Goal: Communication & Community: Answer question/provide support

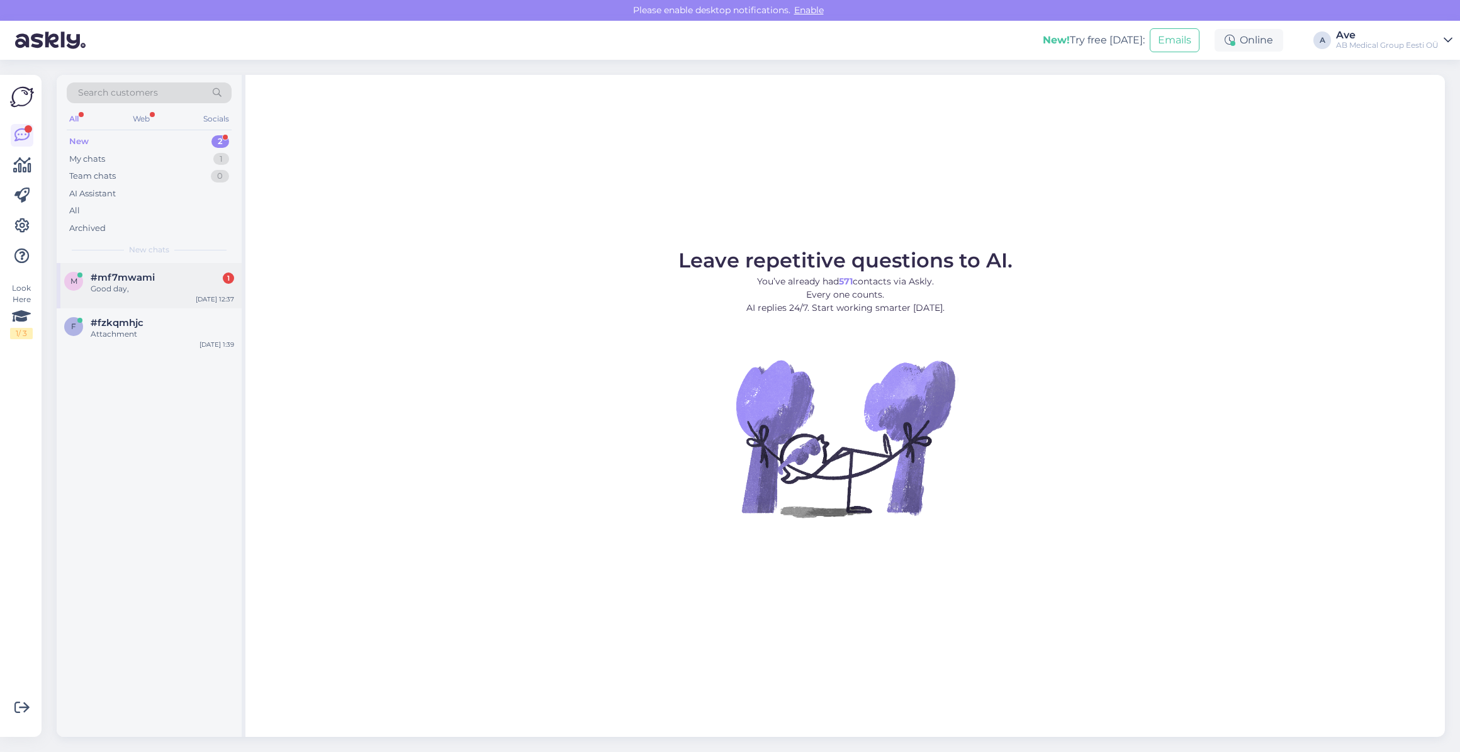
click at [123, 283] on div "Good day," at bounding box center [163, 288] width 144 height 11
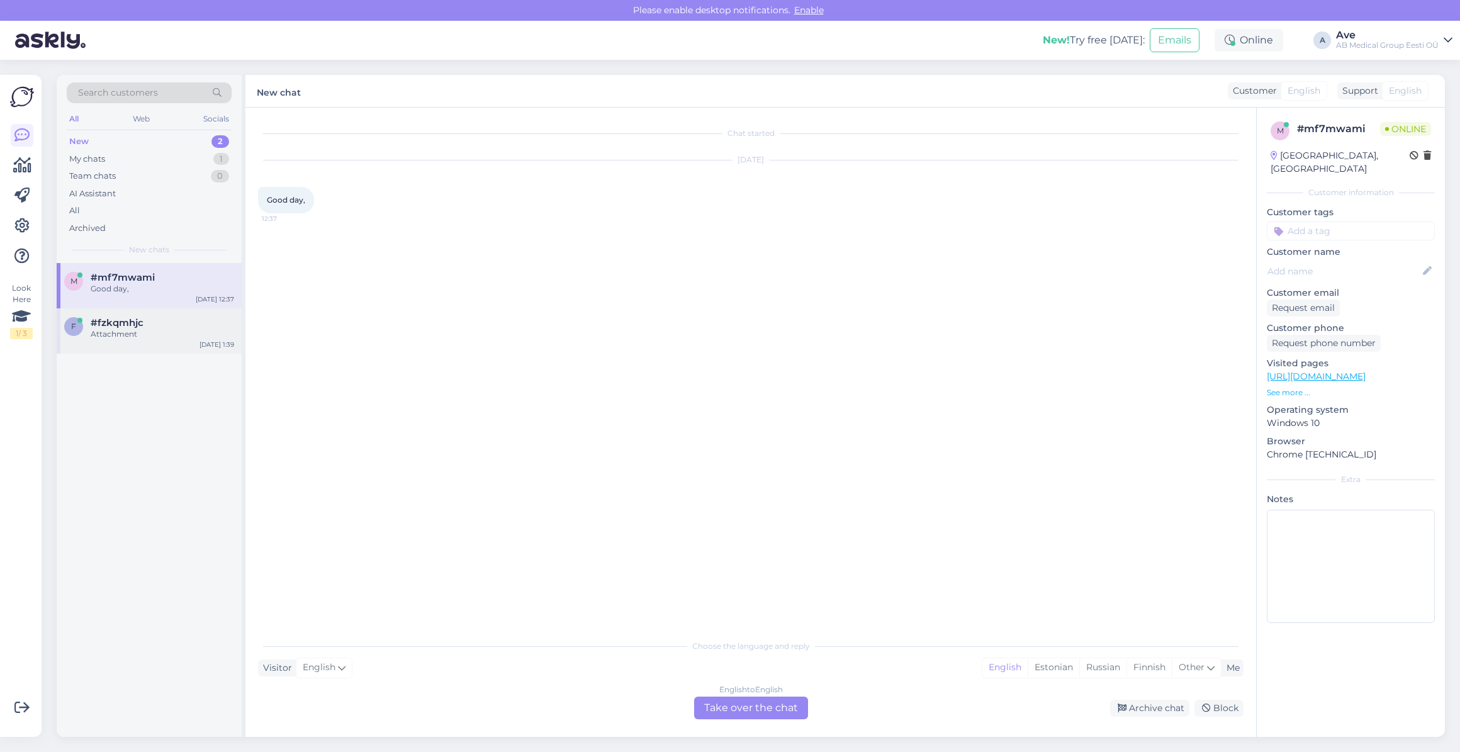
click at [122, 322] on span "#fzkqmhjc" at bounding box center [117, 322] width 53 height 11
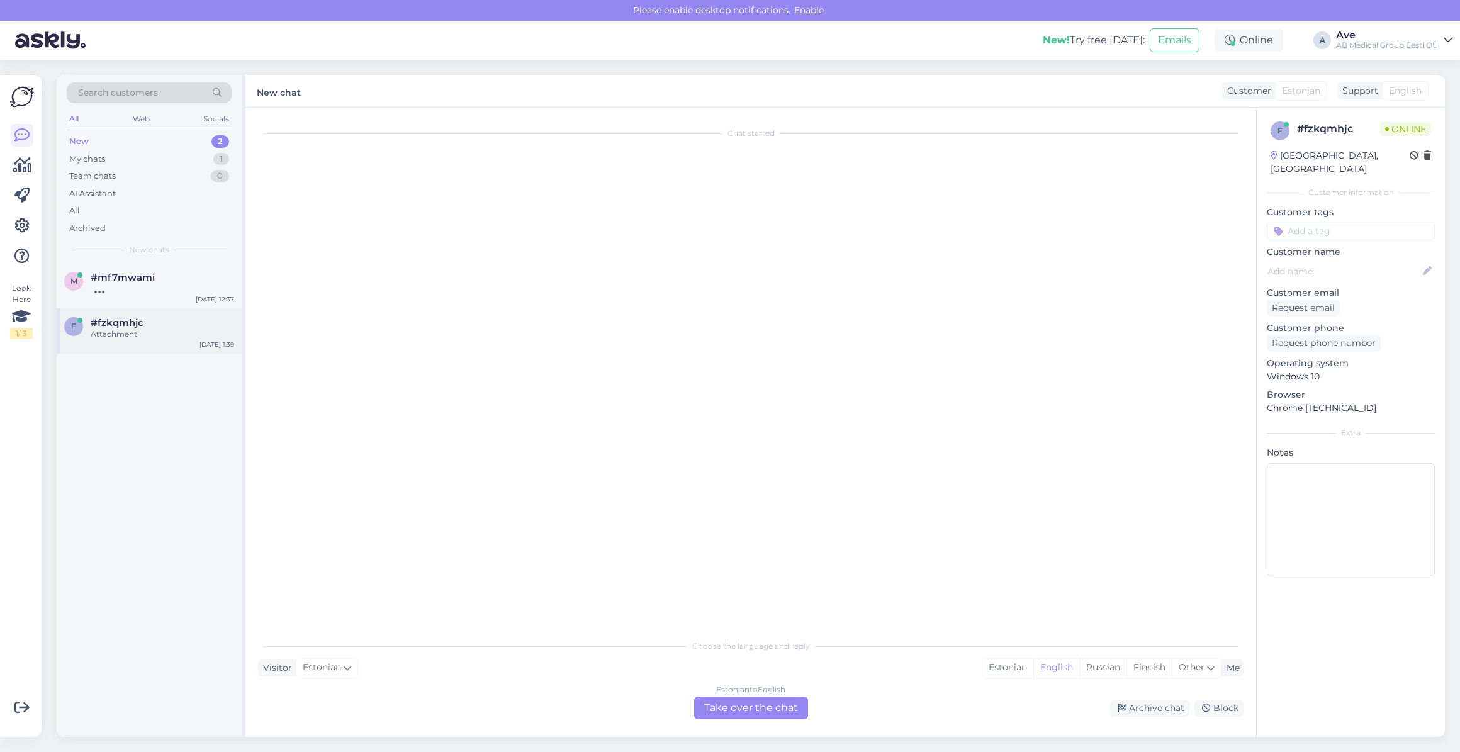
click at [135, 329] on div "Attachment" at bounding box center [163, 334] width 144 height 11
click at [1130, 706] on div "Archive chat" at bounding box center [1149, 708] width 79 height 17
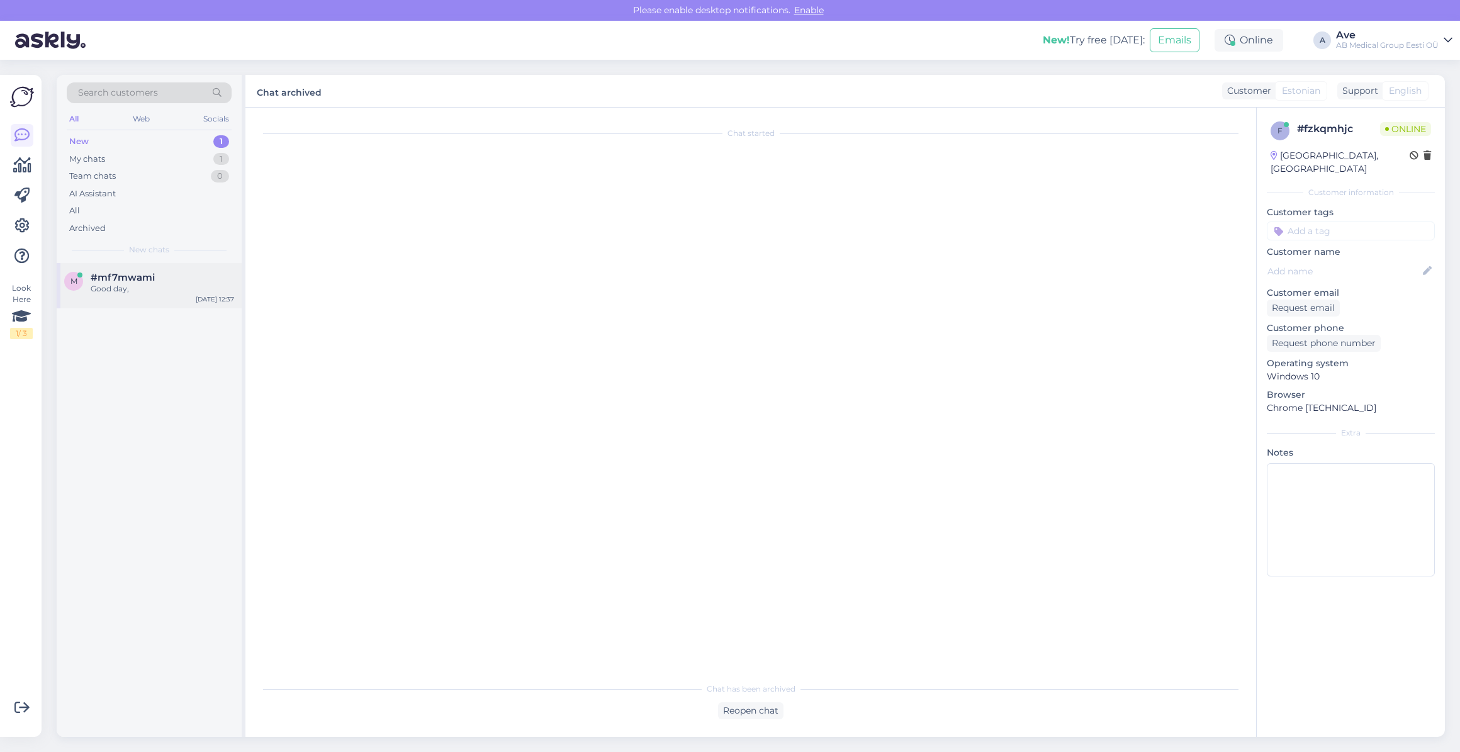
click at [98, 277] on span "#mf7mwami" at bounding box center [123, 277] width 64 height 11
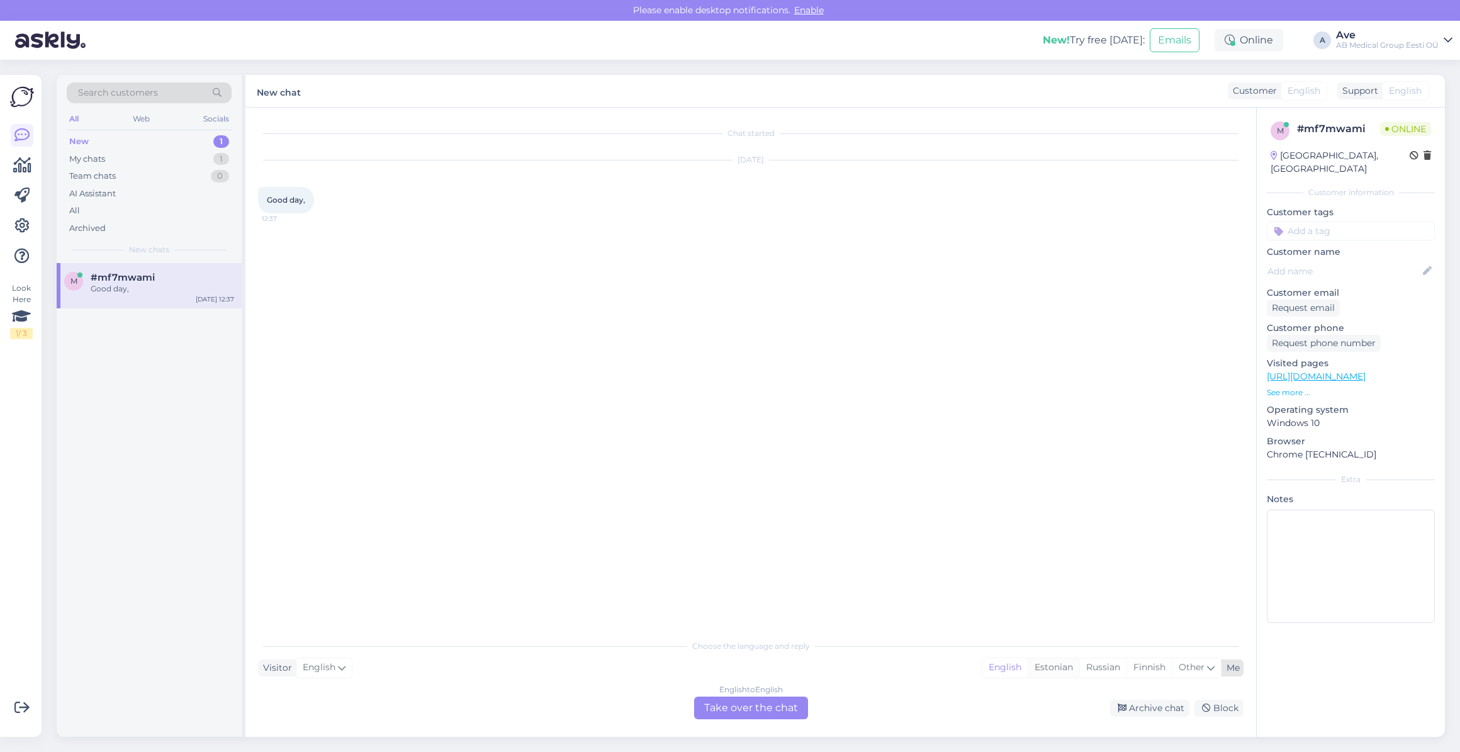
click at [1048, 671] on div "Estonian" at bounding box center [1054, 667] width 52 height 19
click at [784, 708] on div "English to Estonian Take over the chat" at bounding box center [751, 708] width 114 height 23
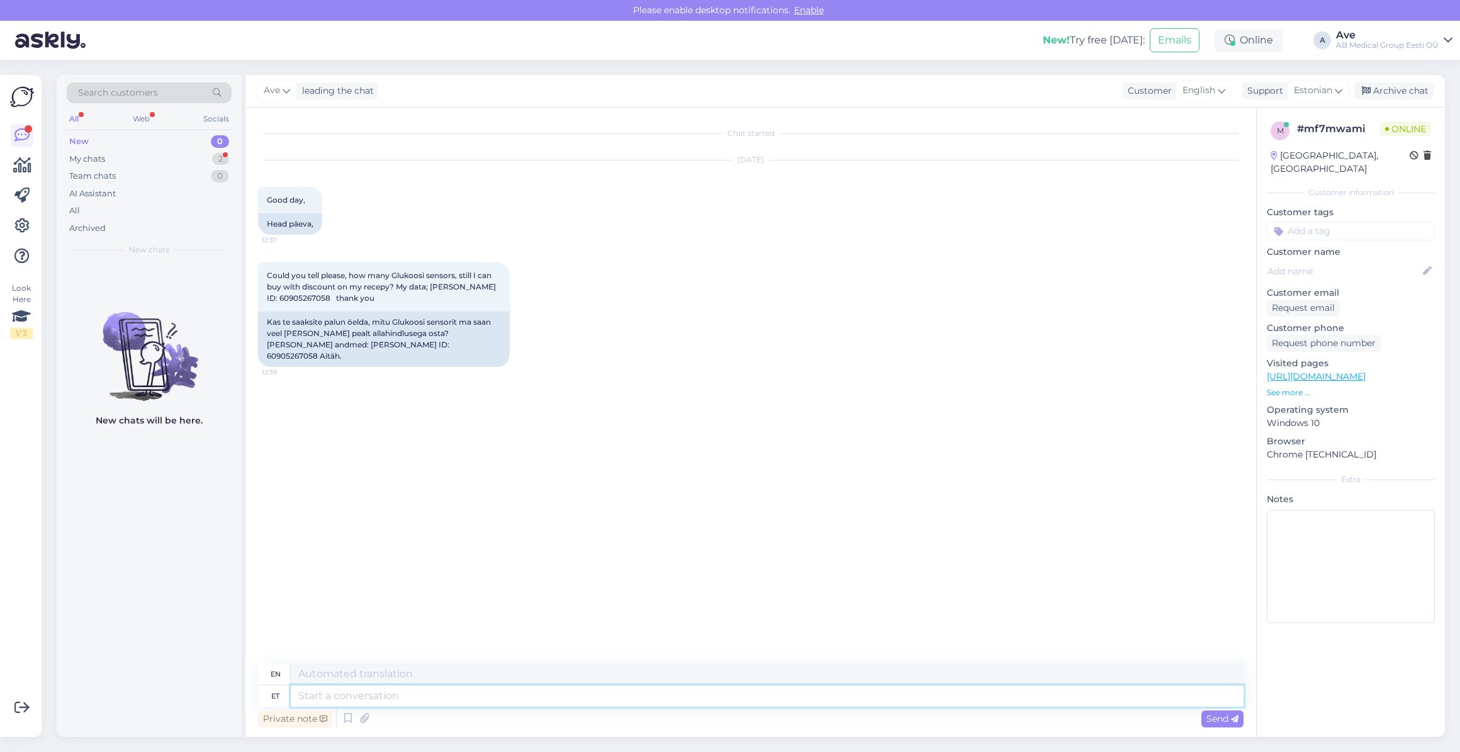
click at [345, 689] on textarea at bounding box center [767, 695] width 953 height 21
type textarea "Tere."
type textarea "Hello"
type textarea "Tere. K"
type textarea "Hello."
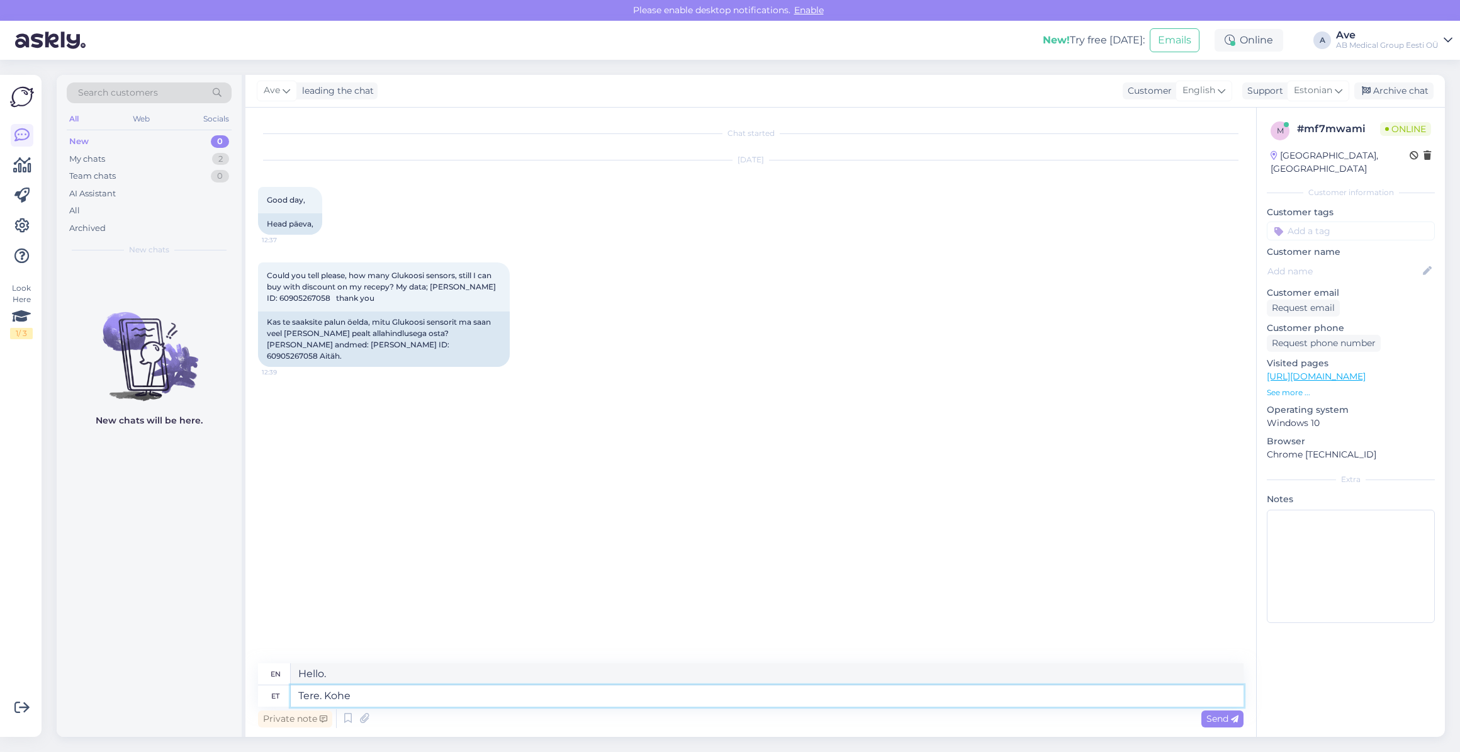
type textarea "Tere. Kohe"
type textarea "Hello. Right away"
type textarea "Tere. Kohe vaatan"
type textarea "Hello. I'll check it out right away."
drag, startPoint x: 400, startPoint y: 341, endPoint x: 348, endPoint y: 347, distance: 51.9
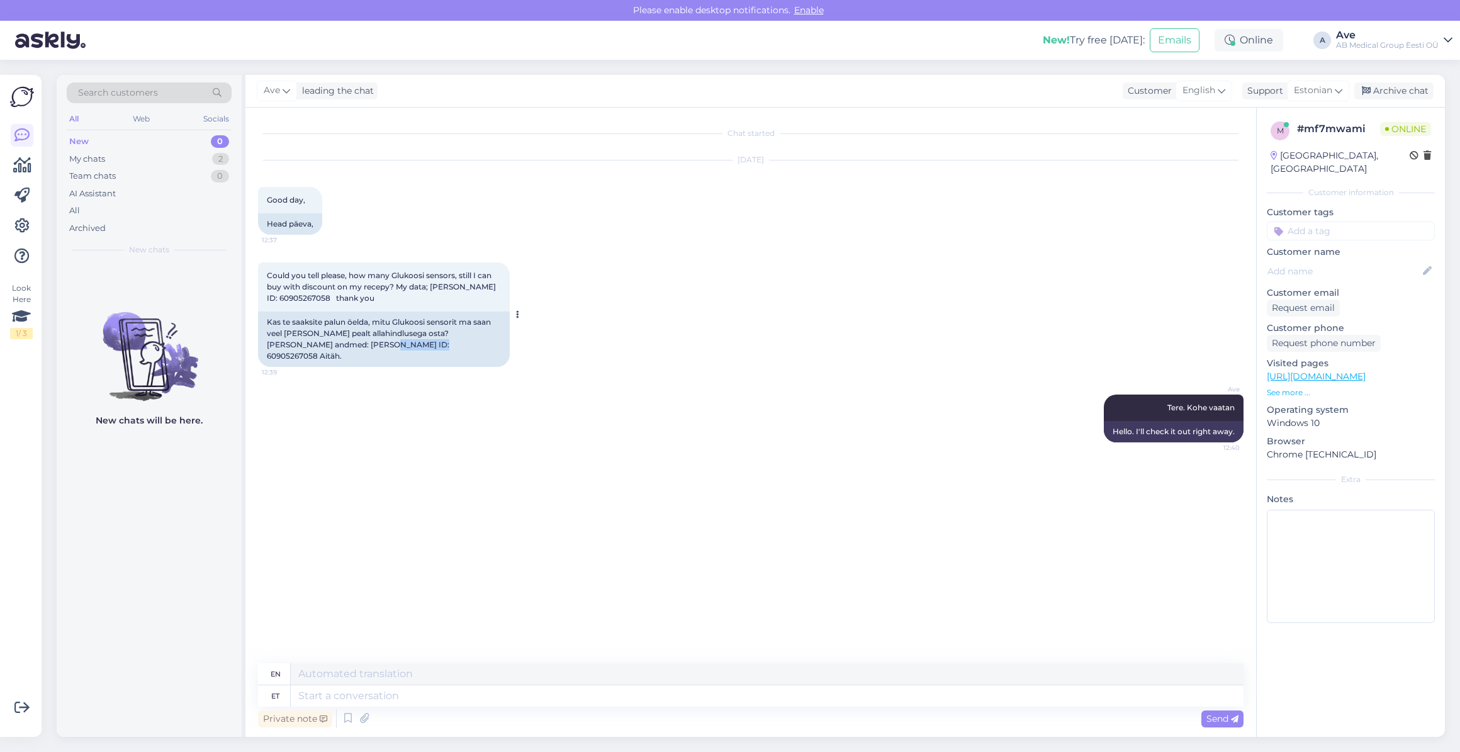
click at [348, 347] on div "Kas te saaksite palun öelda, mitu Glukoosi sensorit ma saan veel [PERSON_NAME] …" at bounding box center [384, 339] width 252 height 55
copy div "60905267058"
click at [383, 694] on textarea at bounding box center [767, 695] width 953 height 21
type textarea "Teil o"
type textarea "You"
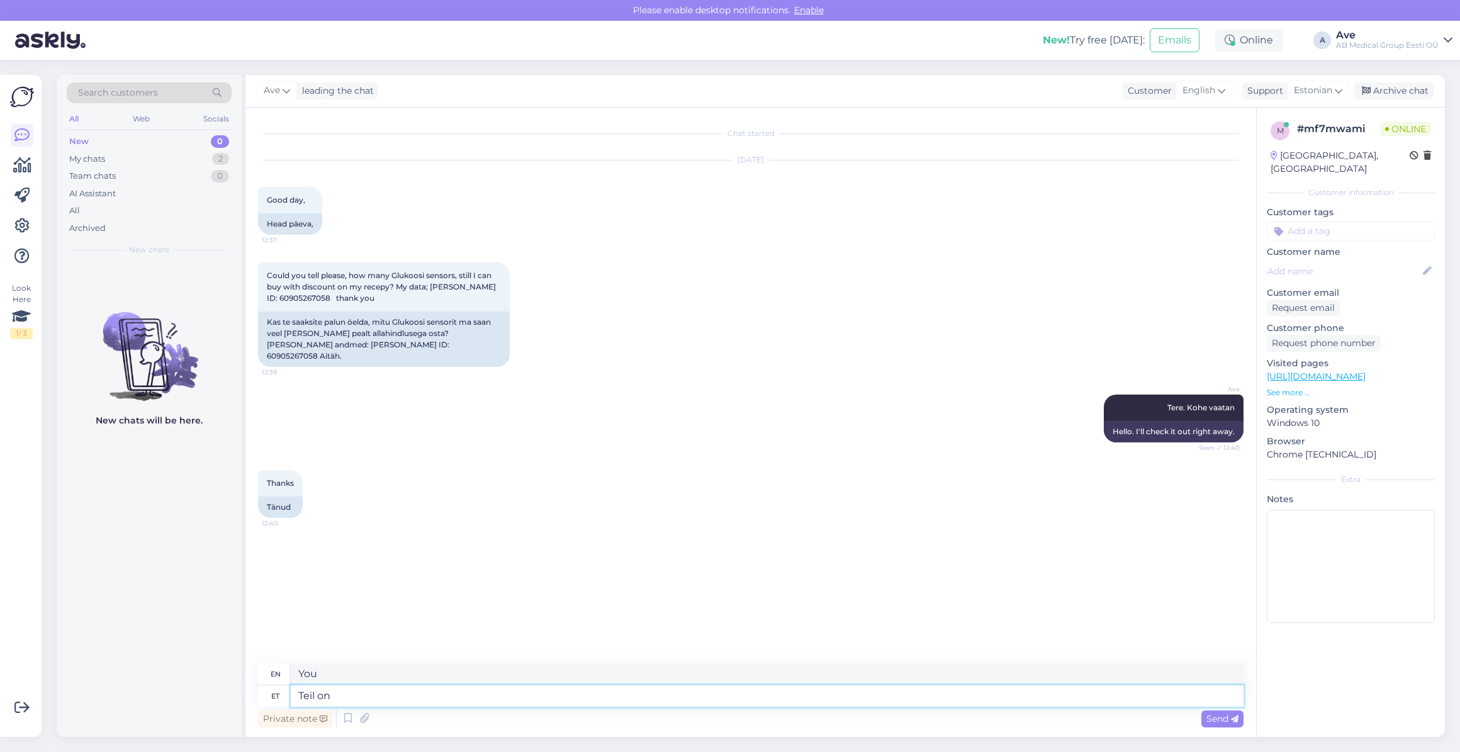
type textarea "Teil on"
type textarea "You have"
type textarea "Teil on saada"
type textarea "You have to get"
type textarea "Teil on saada 15 se"
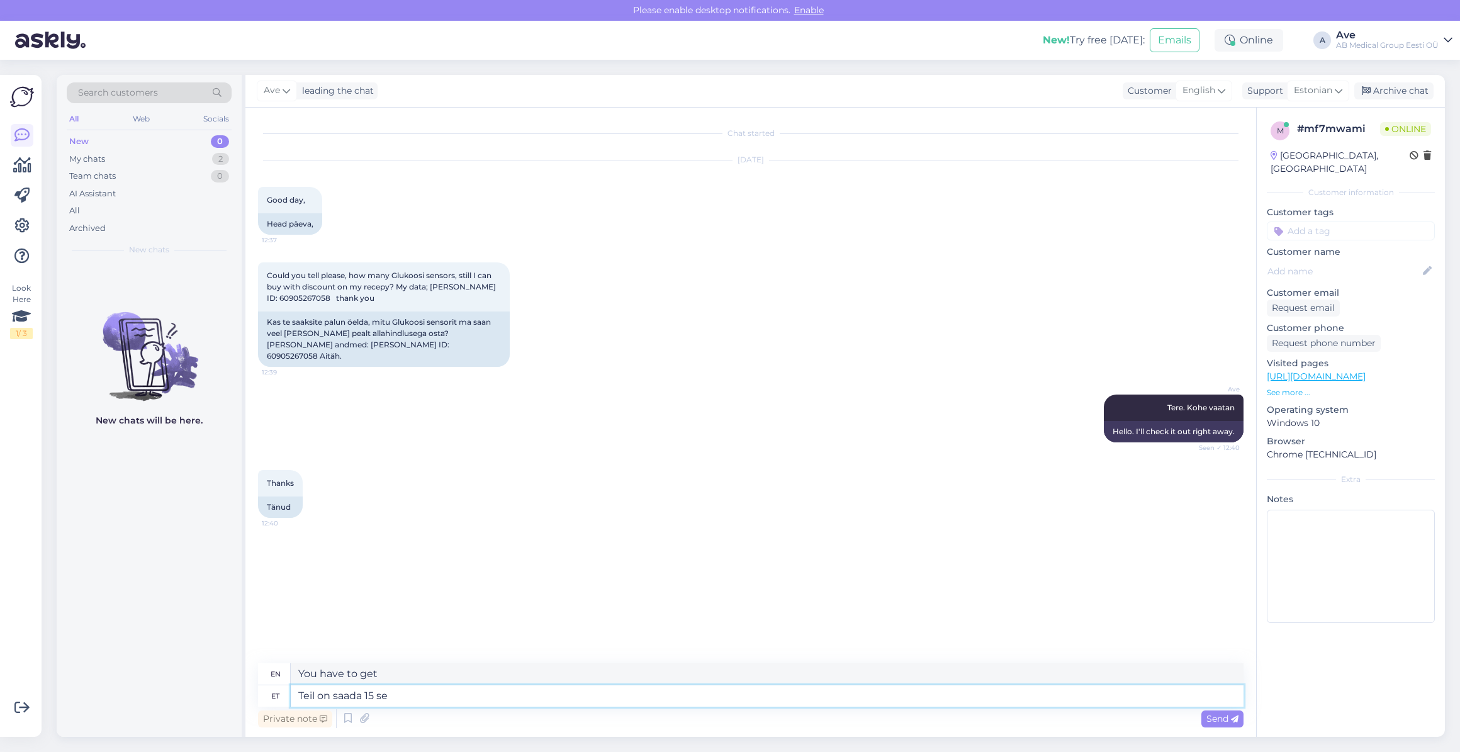
type textarea "You have to get 15"
type textarea "Teil on saada 15 sensori"
type textarea "You have to get 15 sensors"
type textarea "Teil on saada 15 sensorit"
type textarea "You have 15 sensors to get."
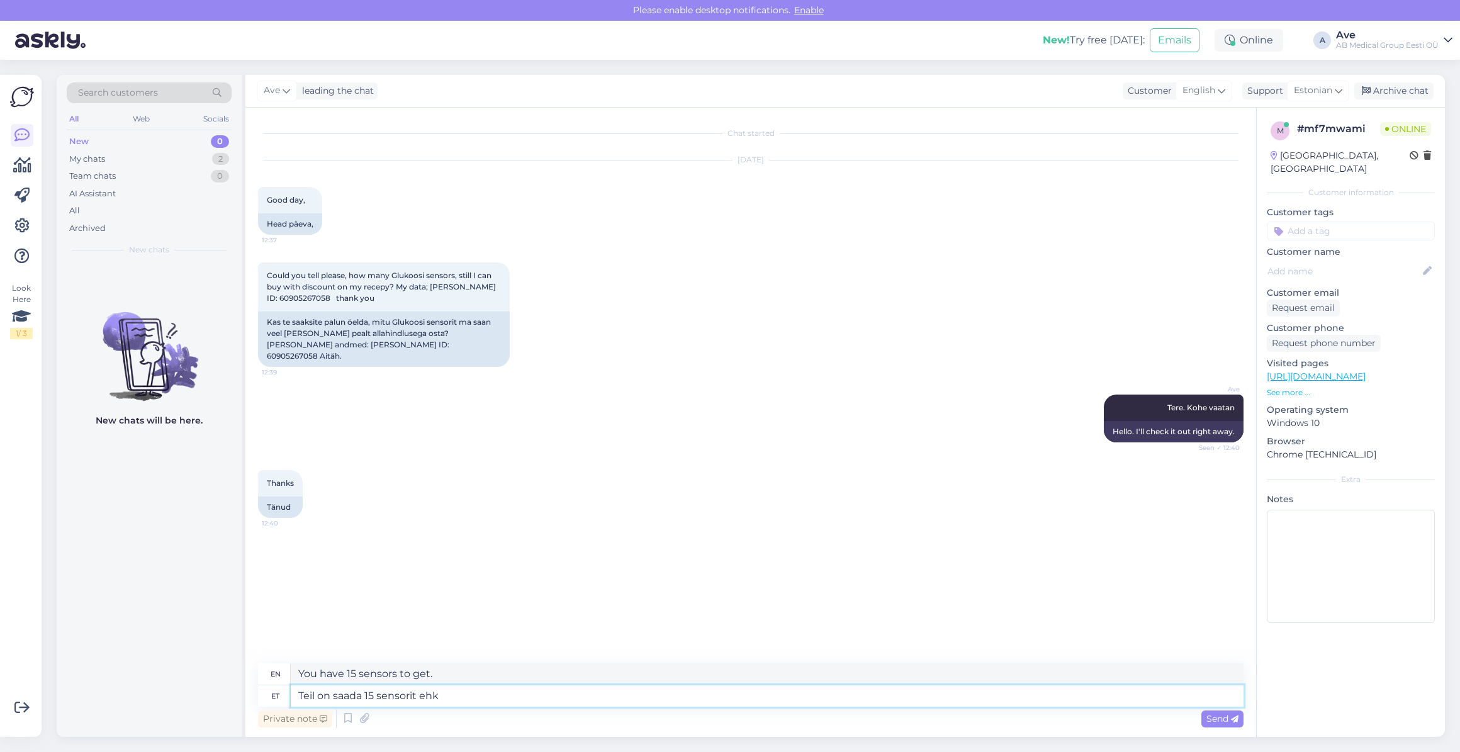
type textarea "Teil on saada 15 sensorit ehk"
type textarea "You will receive 15 sensors, or"
type textarea "Teil on saada 15 sensorit ehk 3"
type textarea "You will receive 15 sensors, or 3"
type textarea "Teil on saada 15 sensorit ehk 3 karpi"
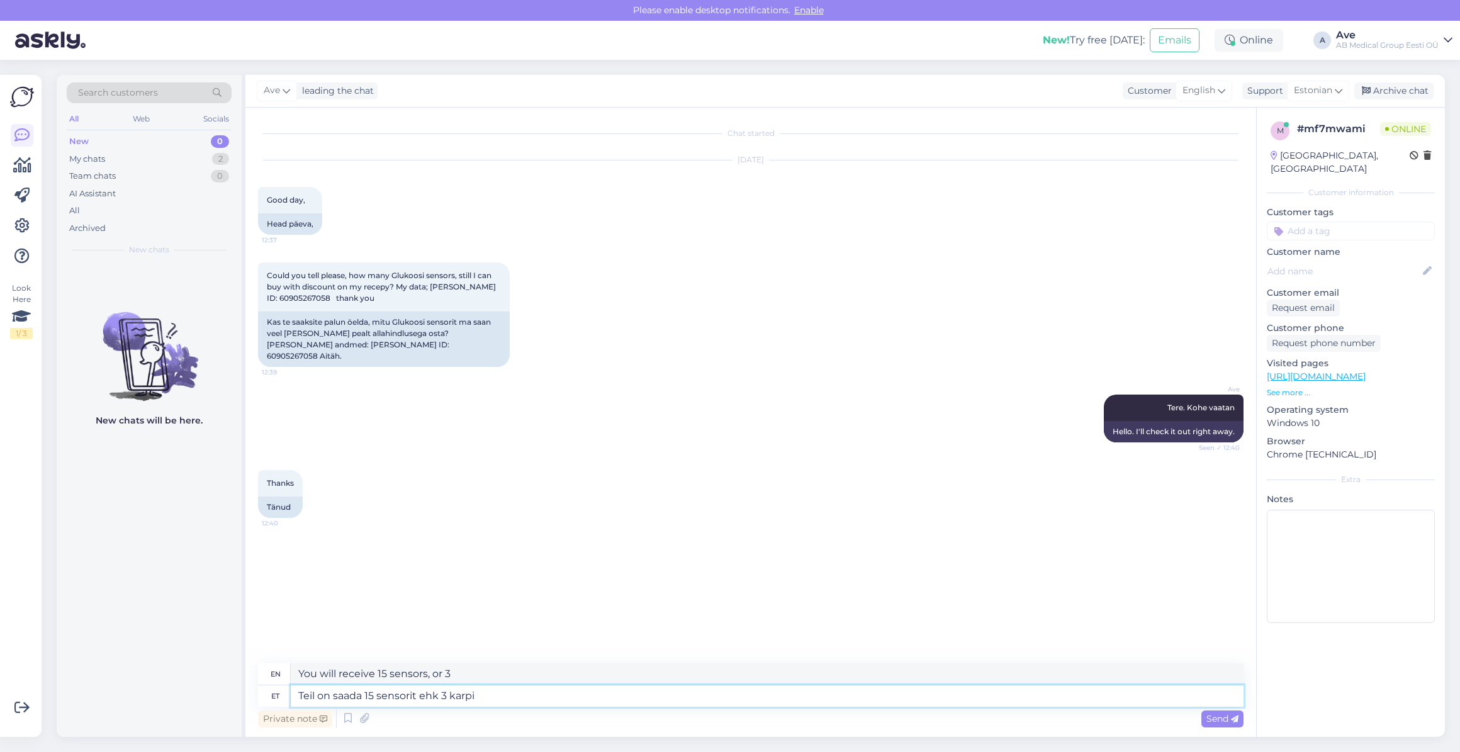
type textarea "You will receive 15 sensors or 3 boxes."
click at [373, 695] on textarea "Teil on saada 15 sensorit ehk 3 karpi" at bounding box center [767, 695] width 953 height 21
click at [451, 696] on textarea "Teil on saada 15tk sensorit ehk 3 karpi" at bounding box center [767, 695] width 953 height 21
type textarea "Teil on saada 15tk sensorit 3 karpi"
type textarea "You will receive 15pcs of sensors in 3 boxes."
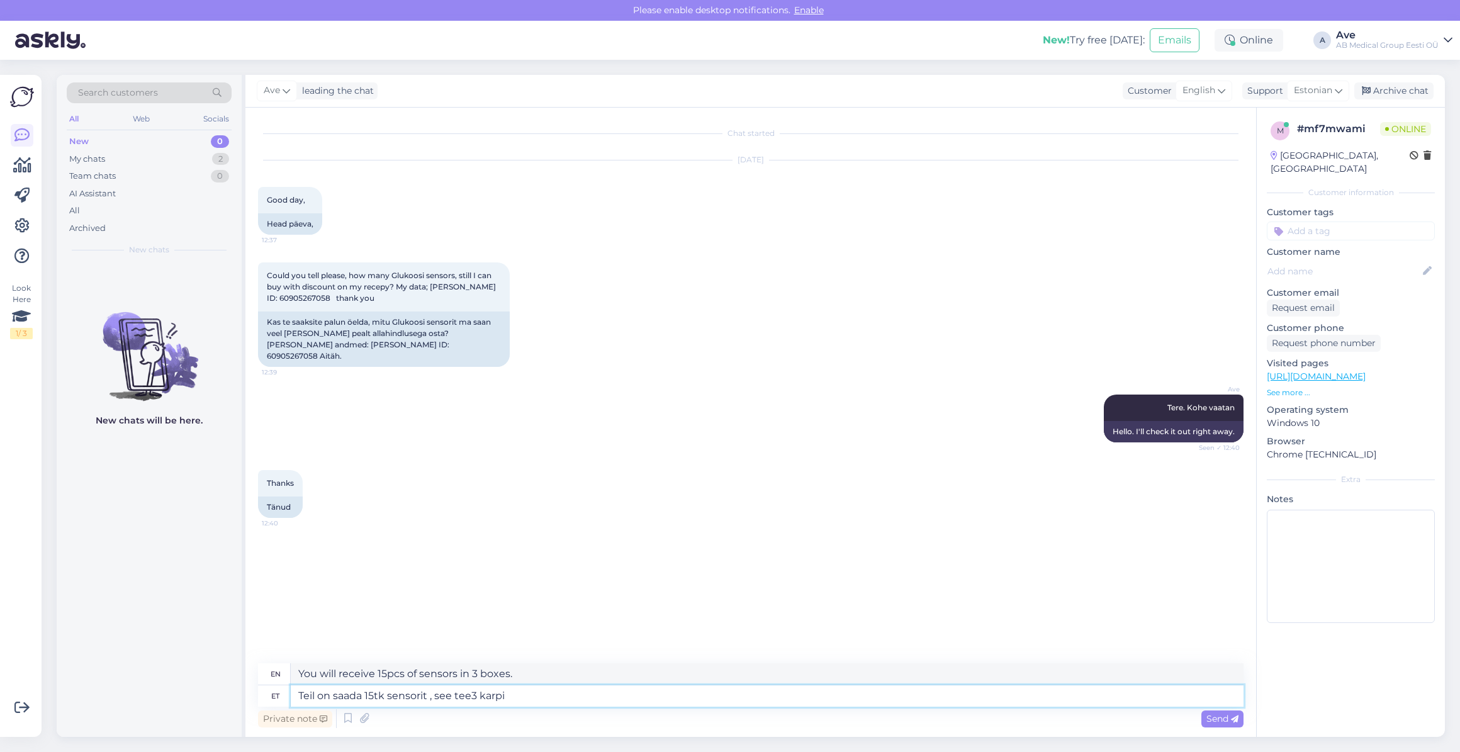
type textarea "Teil on saada 15tk sensorit , see teeb3 karpi"
type textarea "You will receive 15 sensors, which makes 3 boxes."
type textarea "Teil on saada 15tk sensorit , see teeb 3 karpi"
click at [1213, 723] on span "Send" at bounding box center [1223, 718] width 32 height 11
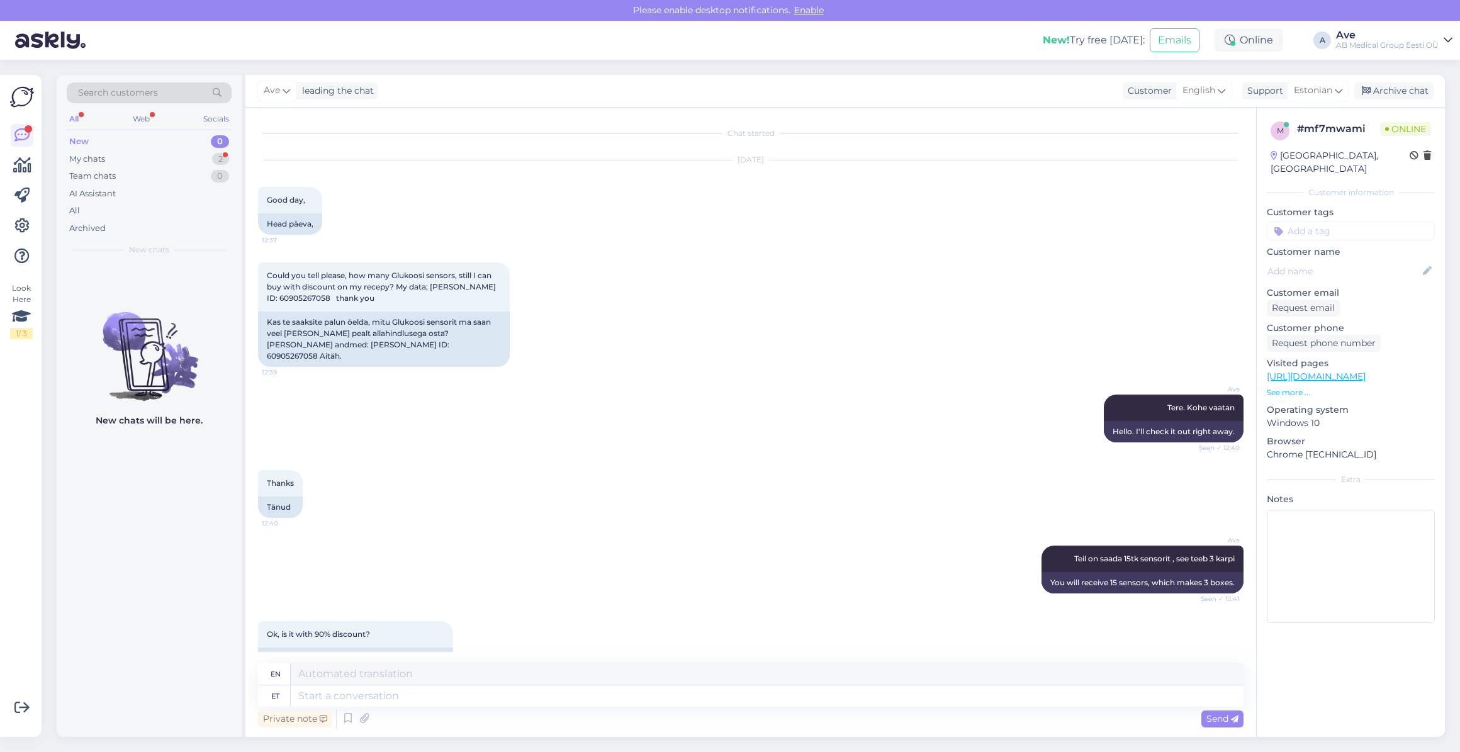
scroll to position [19, 0]
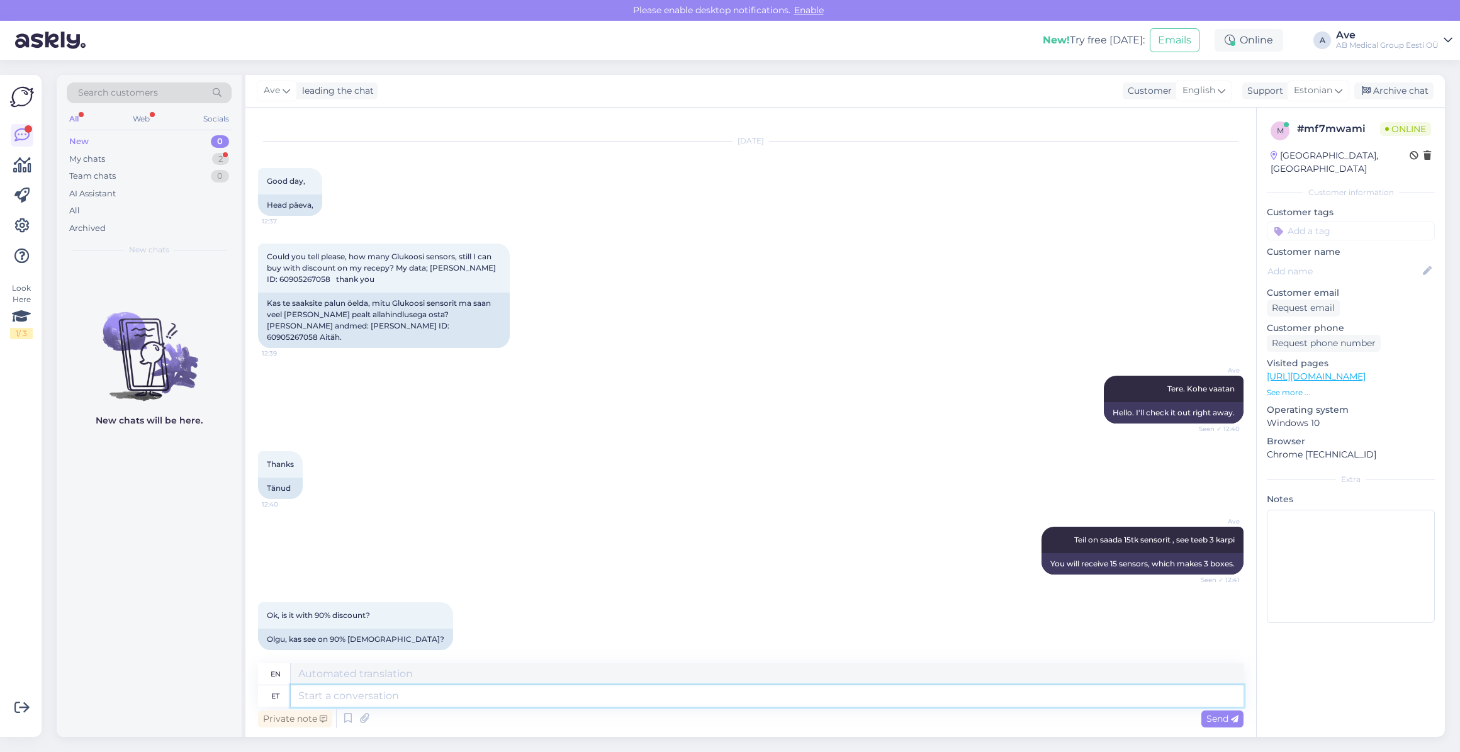
click at [388, 699] on textarea at bounding box center [767, 695] width 953 height 21
type textarea "jah"
type textarea "yes"
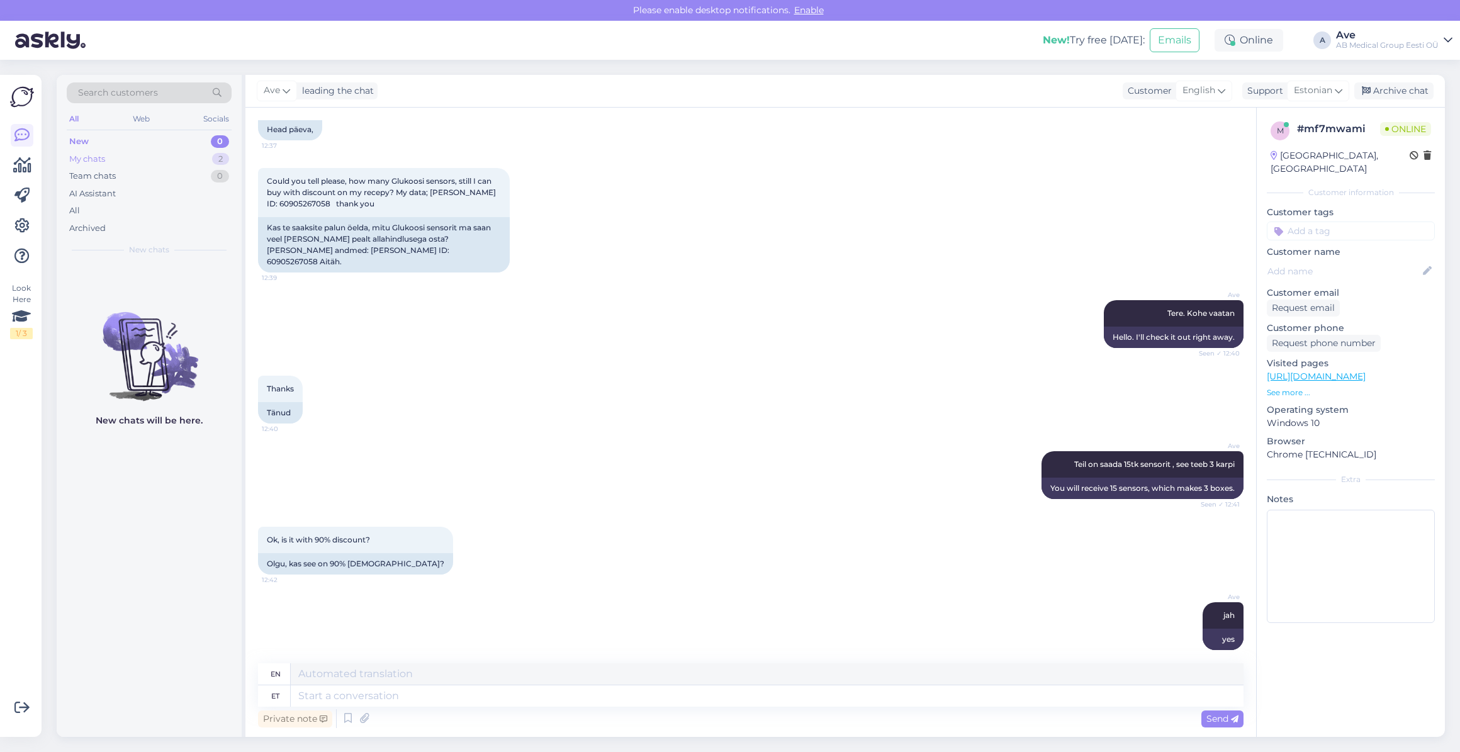
click at [138, 154] on div "My chats 2" at bounding box center [149, 159] width 165 height 18
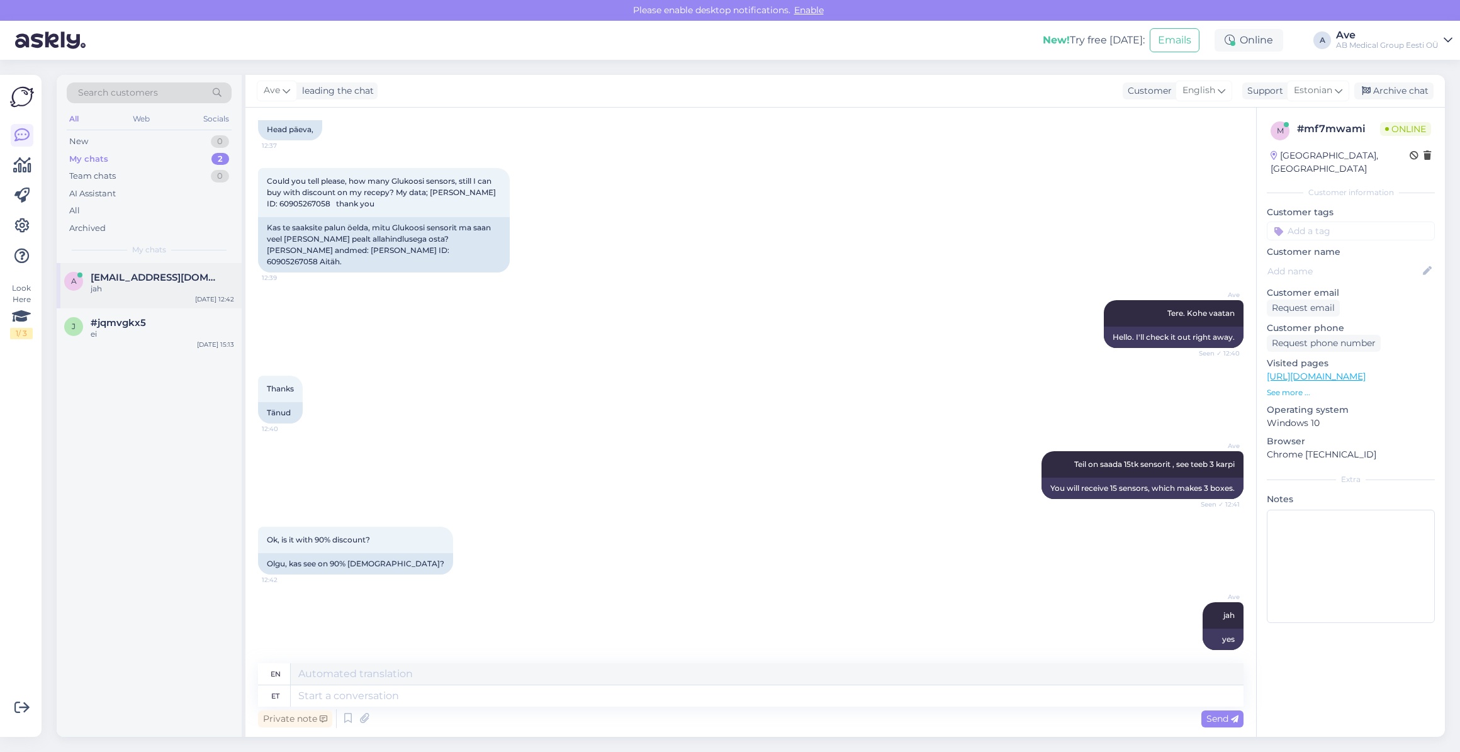
click at [138, 279] on span "[EMAIL_ADDRESS][DOMAIN_NAME]" at bounding box center [156, 277] width 131 height 11
click at [132, 325] on span "#jqmvgkx5" at bounding box center [118, 322] width 55 height 11
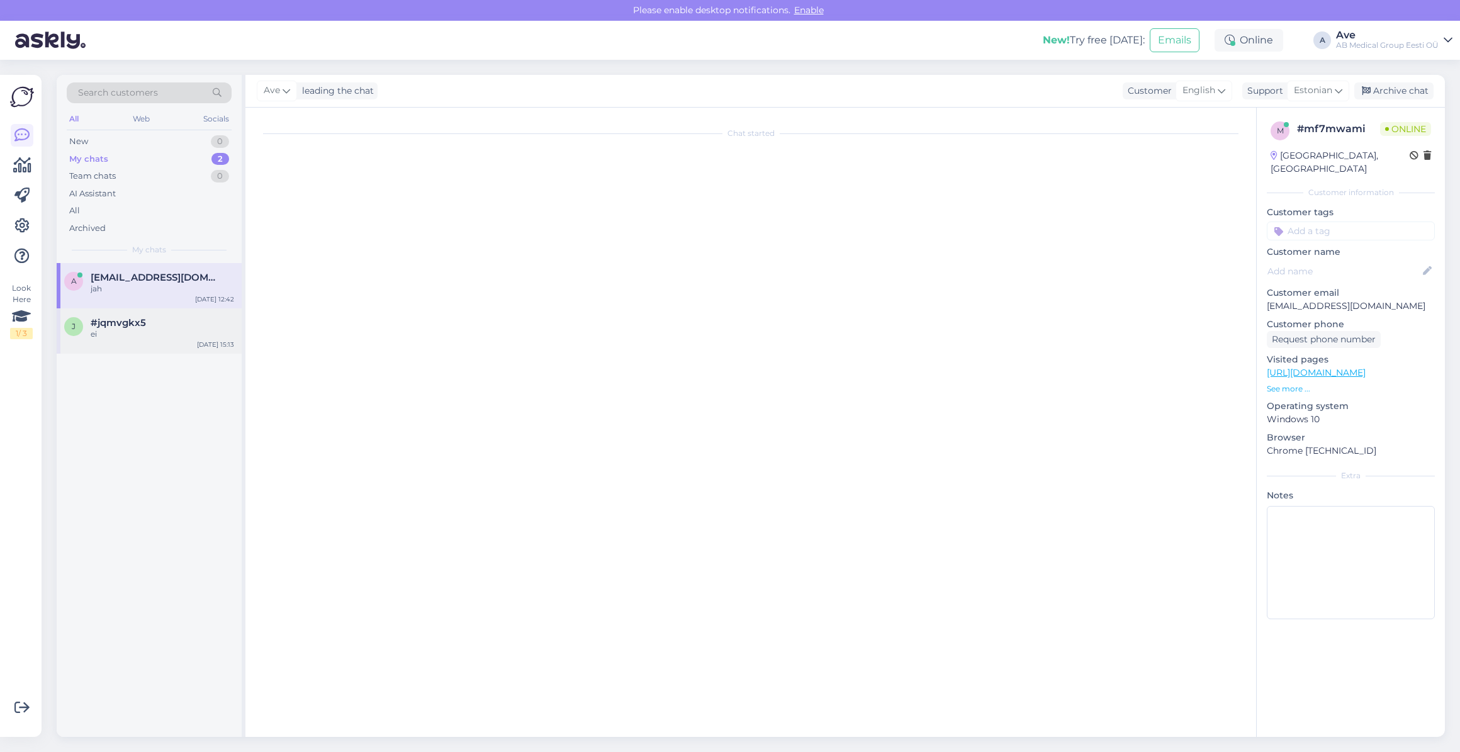
scroll to position [0, 0]
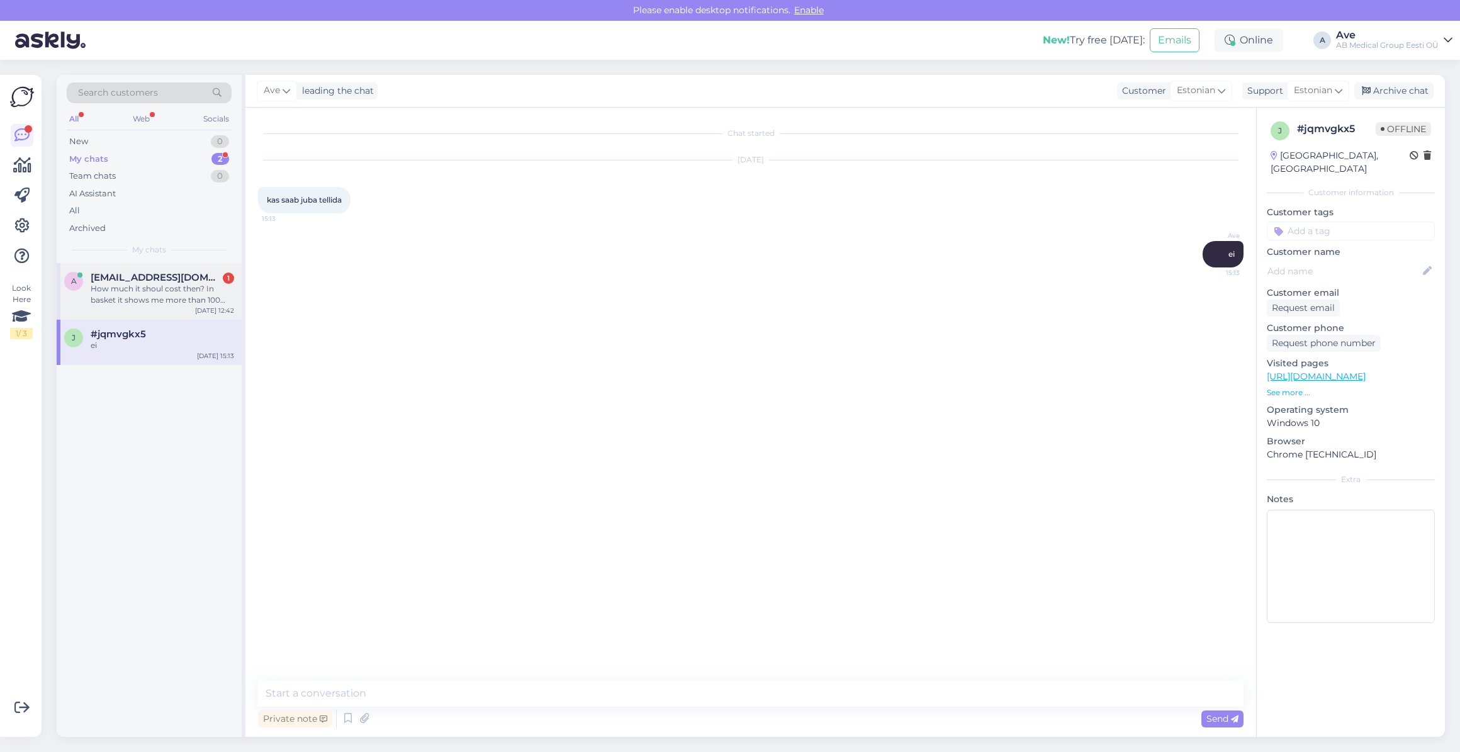
click at [155, 284] on div "How much it shoul cost then? In basket it shows me more than 100 euro" at bounding box center [163, 294] width 144 height 23
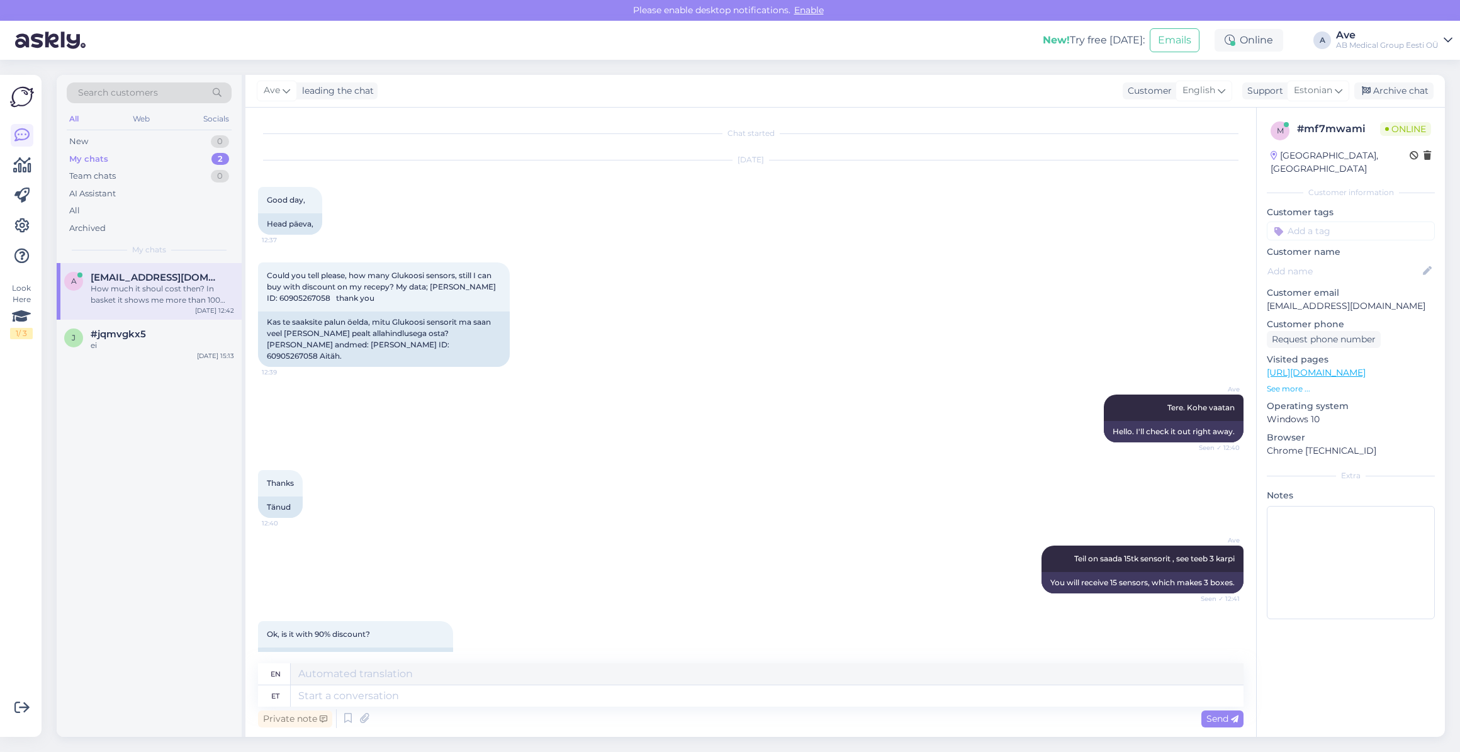
scroll to position [193, 0]
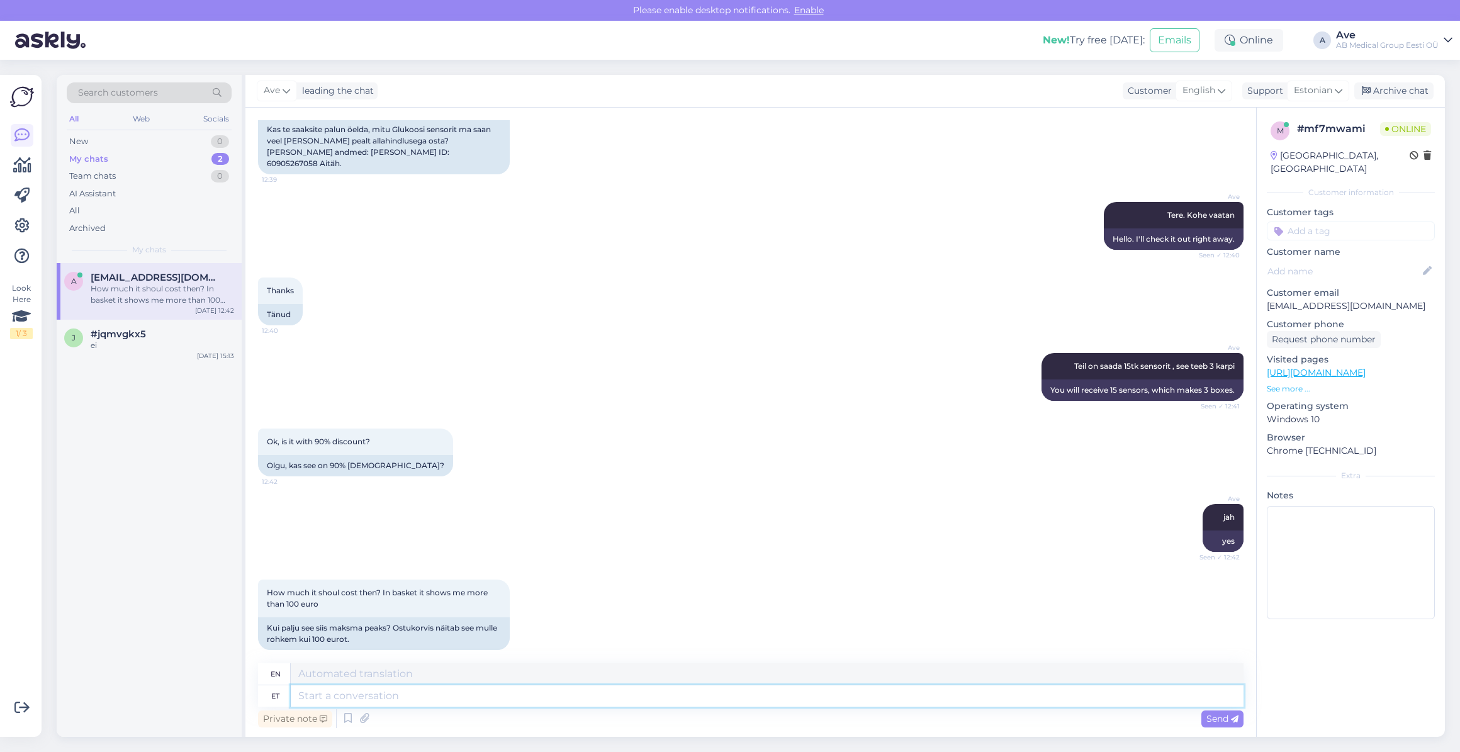
click at [322, 694] on textarea at bounding box center [767, 695] width 953 height 21
type textarea "Ühe"
type textarea "One"
type textarea "[PERSON_NAME]"
type textarea "One box"
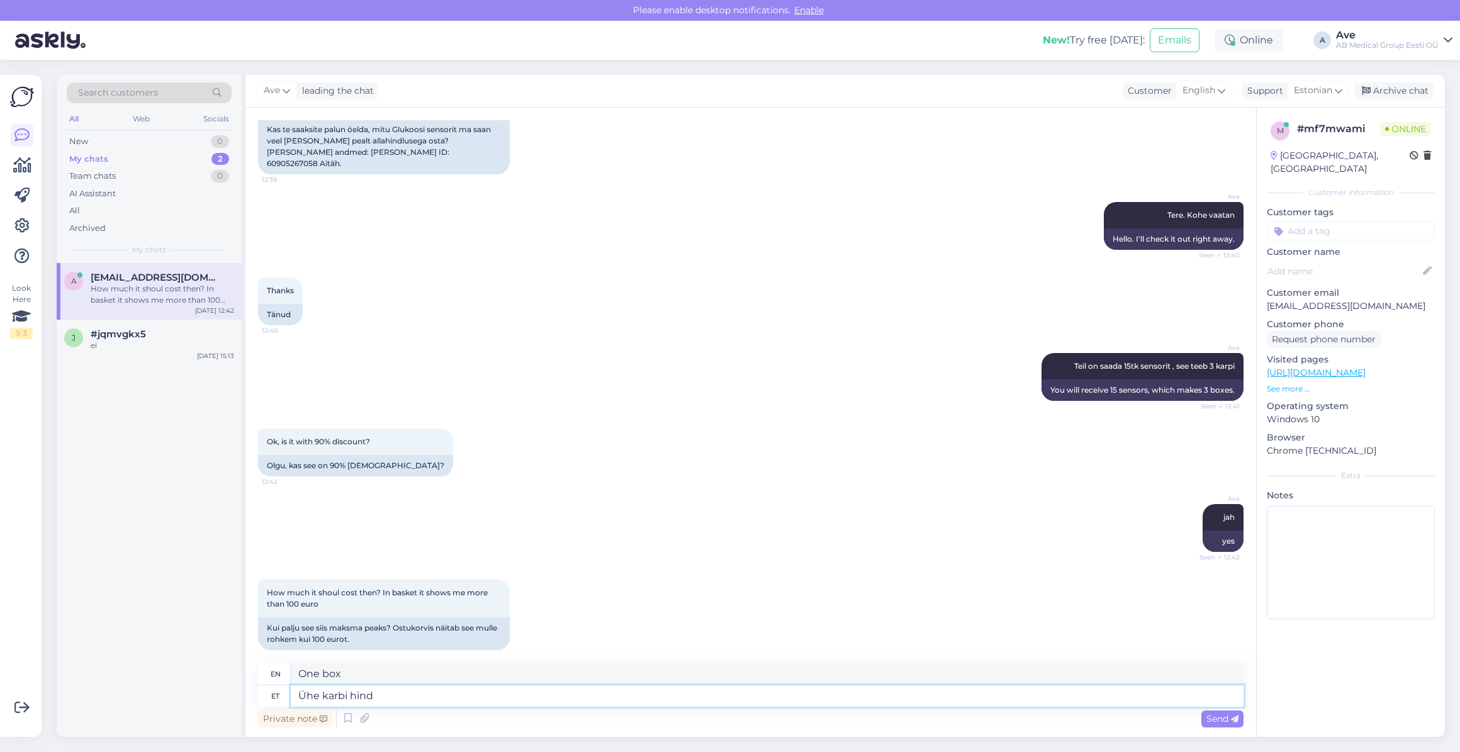
type textarea "Ühe karbi hind"
type textarea "Price per box"
type textarea "Ühe karbi hind on"
type textarea "Price per box o"
type textarea "Ühe karbi hind on"
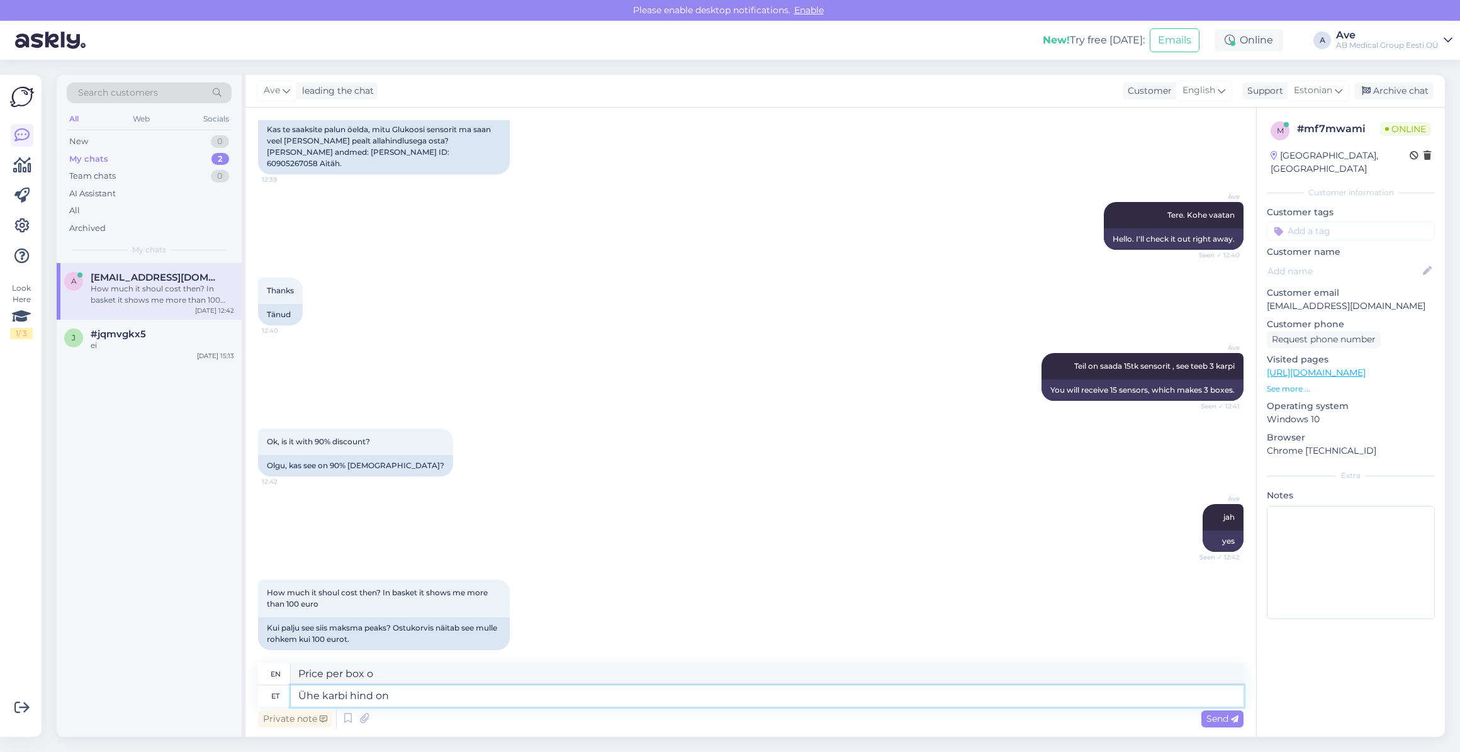
type textarea "The price of one box is"
type textarea "Ühe karbi h"
type textarea "One box h"
type textarea "Ühe karbi hind"
type textarea "Price per box"
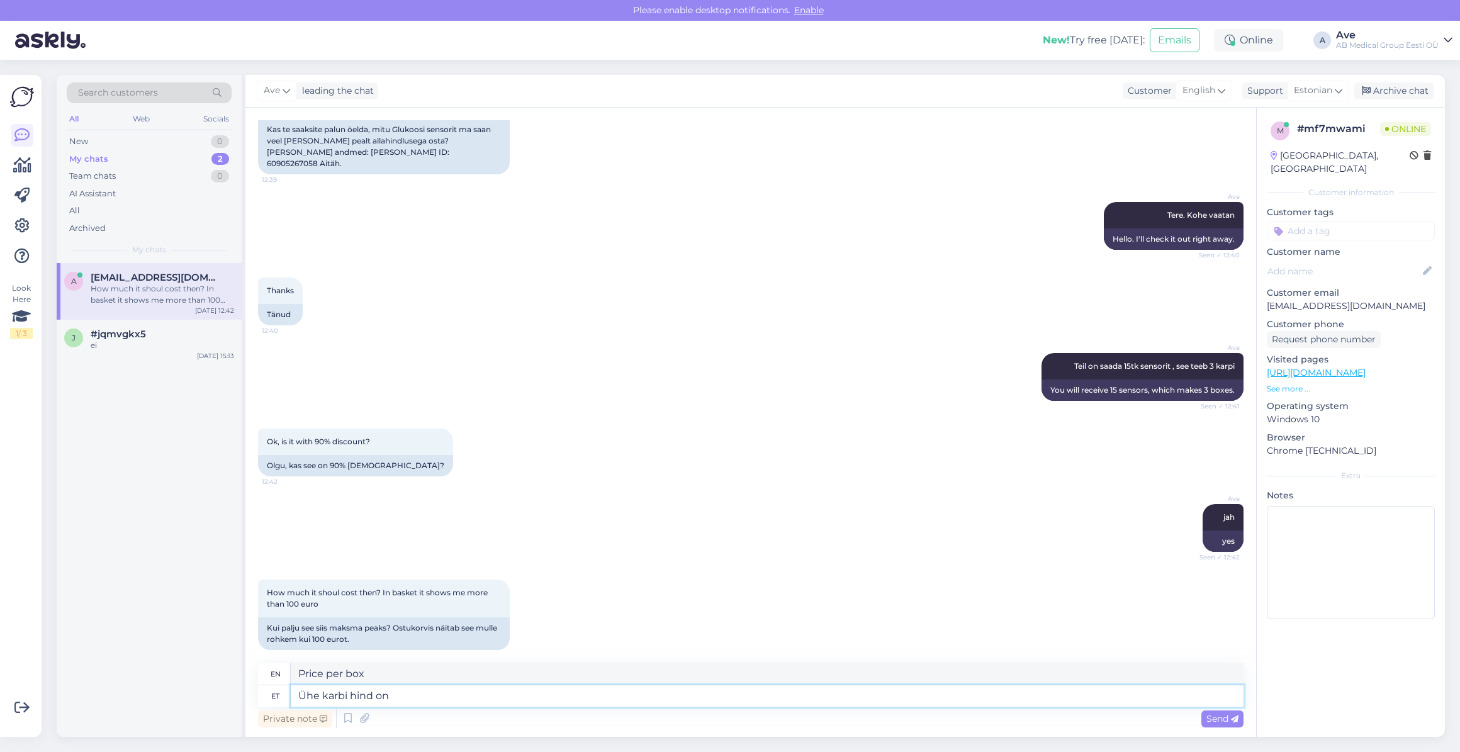
type textarea "Ühe karbi hind on"
type textarea "The price of one box is"
type textarea "Ühe karbi hind on 25,69"
type textarea "The price of one box is 25.69"
type textarea "Ühe karbi hind on 25,69€"
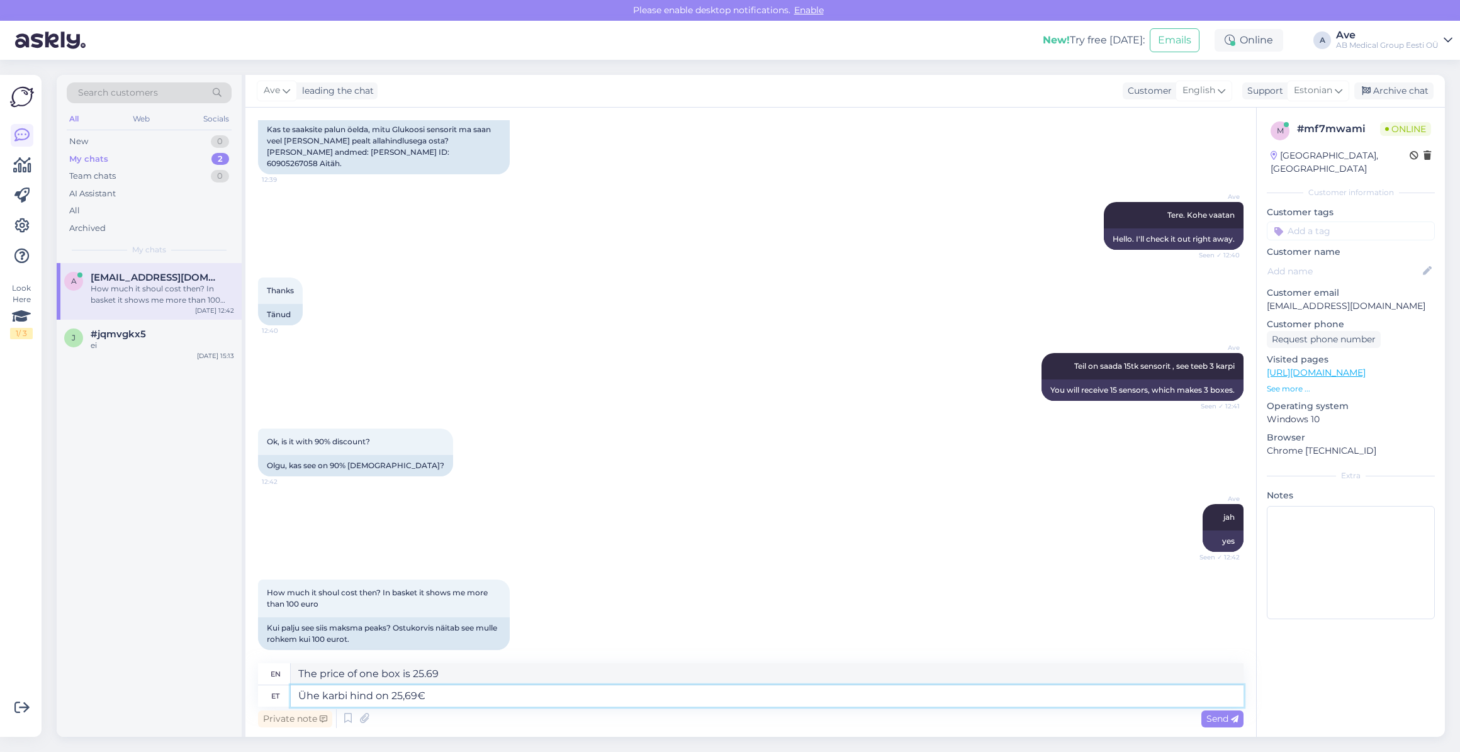
type textarea "The price of one box is €25.69."
click at [300, 697] on textarea "Ühe karbi hind on 25,69€" at bounding box center [767, 695] width 953 height 21
type textarea "Retseptiga tuleb Ühe karbi hind on 25,69€"
type textarea "Comes with a prescription. The price of one box is €25.69."
type textarea "Retseptiga tuleb Ühe karbi hinnaks 25,69€"
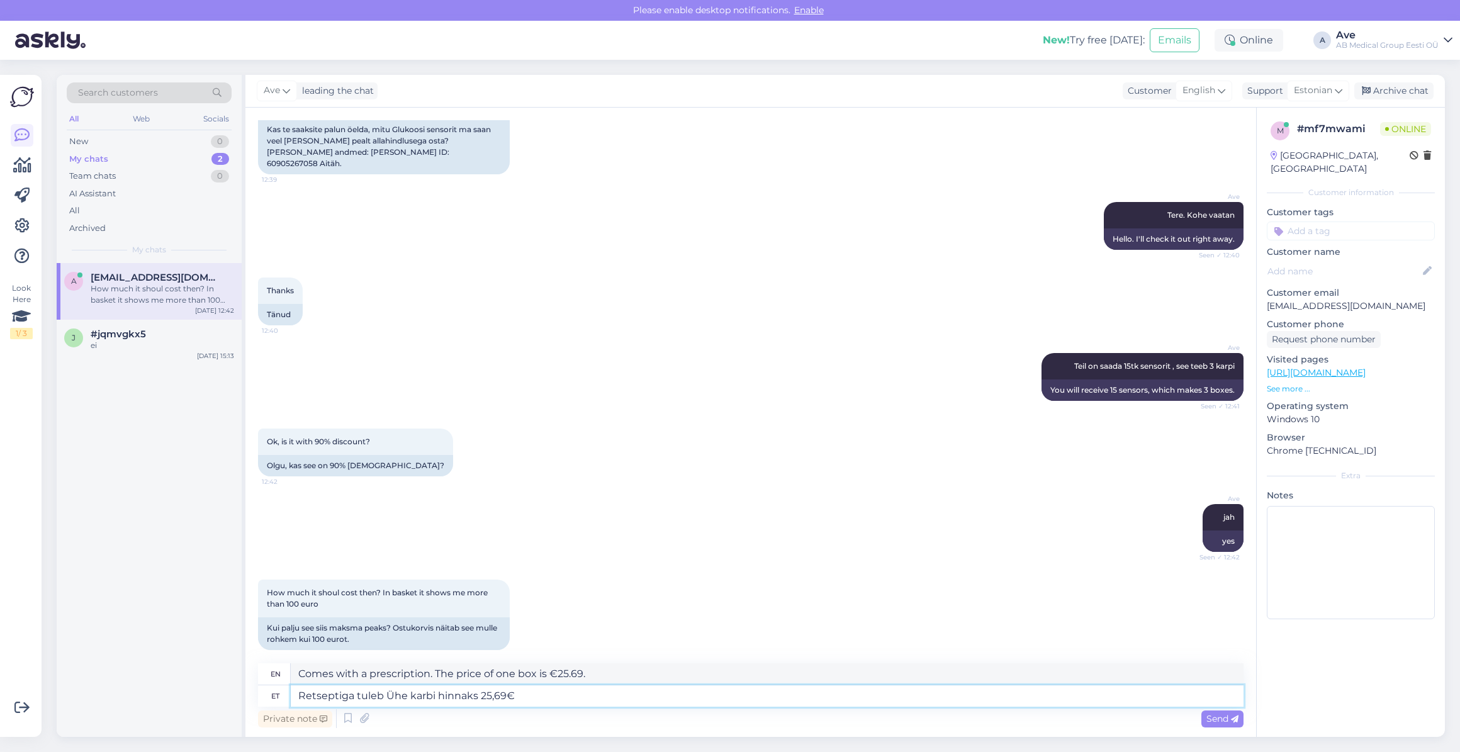
type textarea "With a prescription, the price of one box is €25.69."
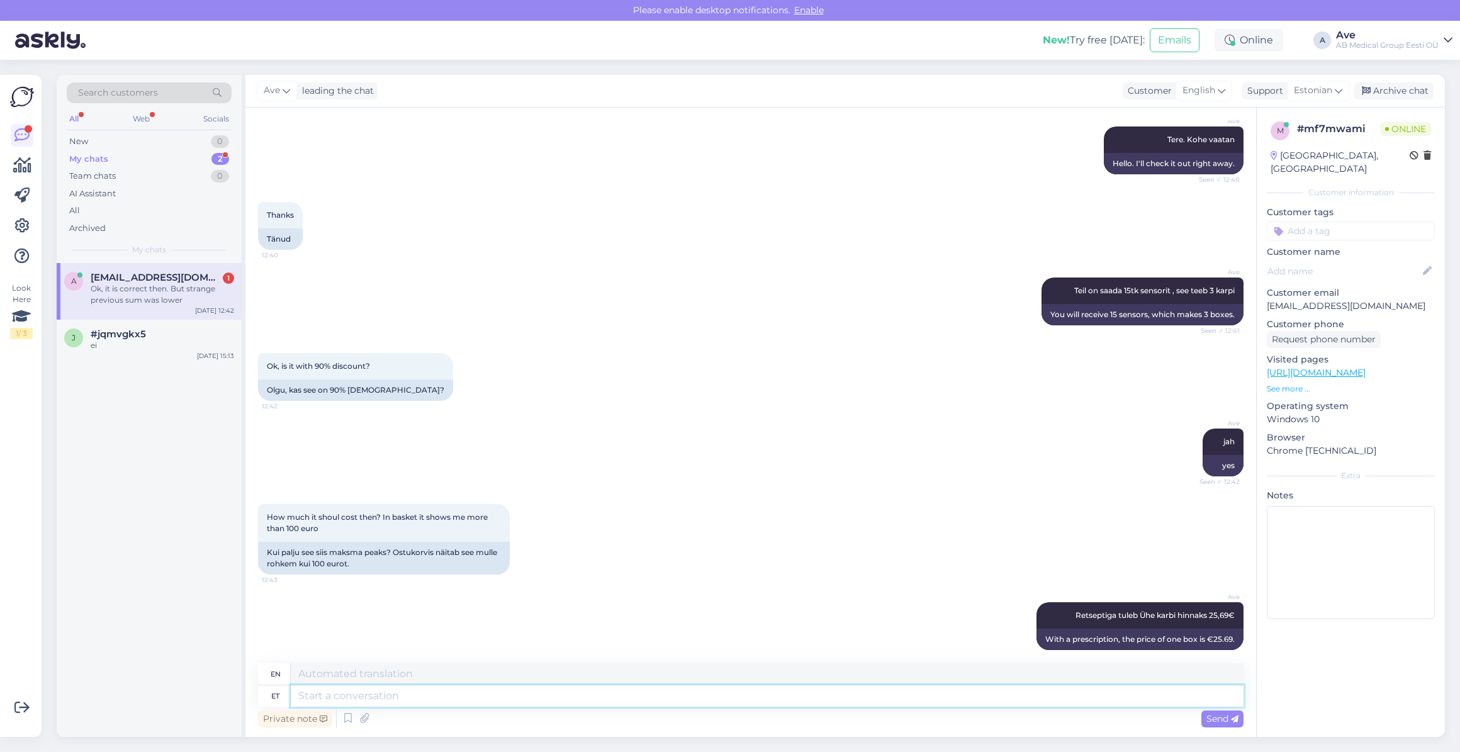
scroll to position [354, 0]
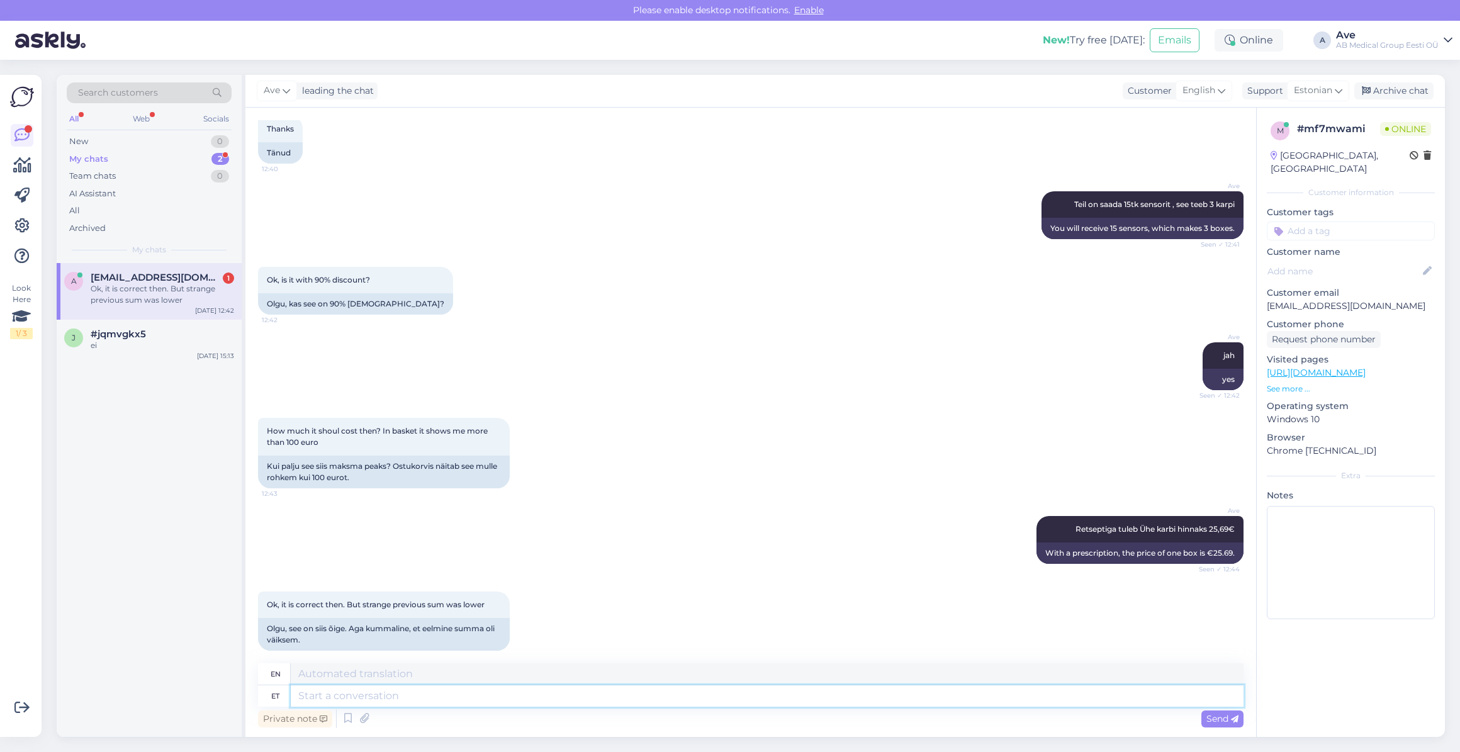
click at [299, 697] on textarea at bounding box center [767, 695] width 953 height 21
type textarea "kui"
type textarea "if"
type textarea "[PERSON_NAME]"
type textarea "if the liver"
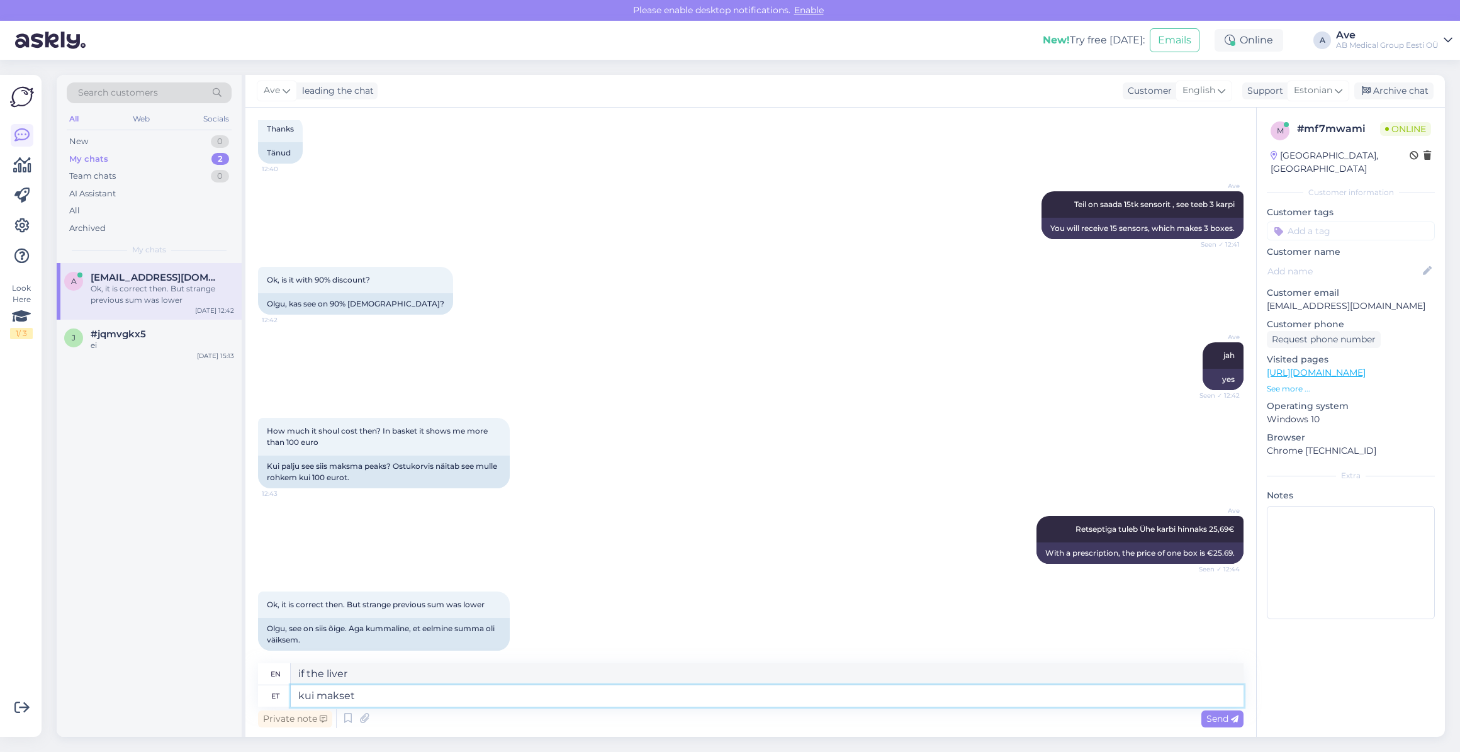
type textarea "kui makset"
type textarea "as payment"
type textarea "kui [PERSON_NAME]"
type textarea "when you make a payment"
type textarea "kui makset sooritate võib"
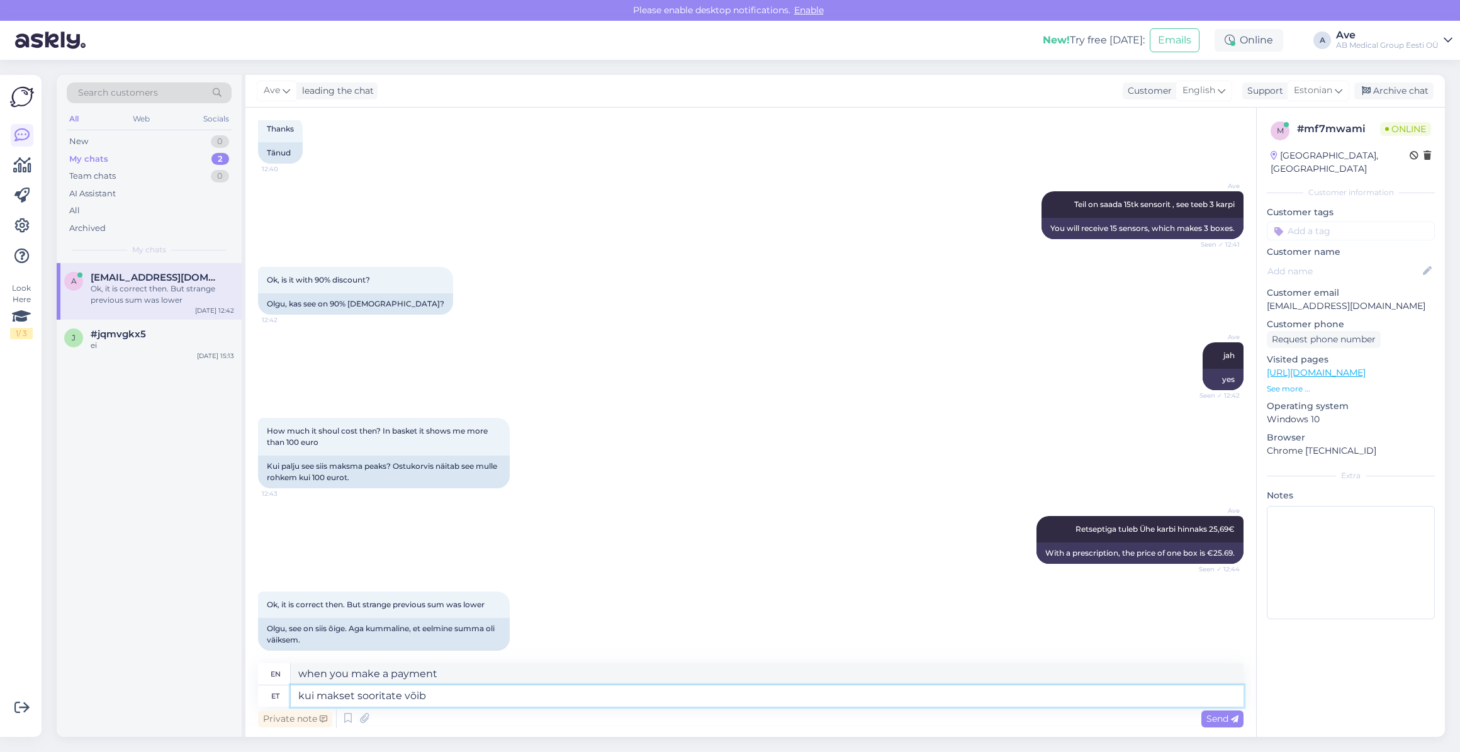
type textarea "when you make a payment you may"
type textarea "kui makset sooritate võib minna m"
type textarea "when you make a payment you can go"
type textarea "kui makset sooritate võib [PERSON_NAME]"
type textarea "when you make a payment, it may be deducted"
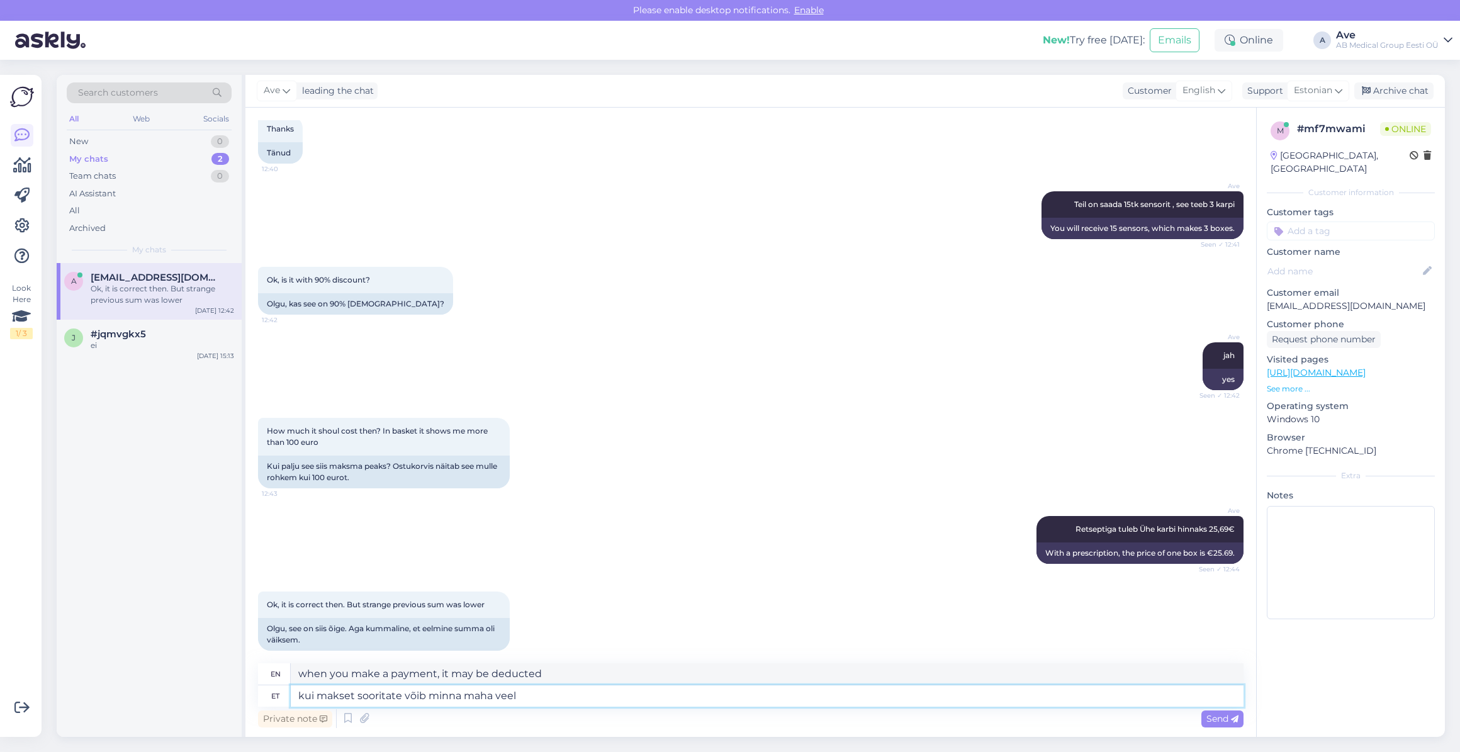
type textarea "kui makset sooritate võib minna maha veel"
type textarea "If you make a payment, you may be charged more."
click at [514, 696] on textarea "kui makset sooritate võib minna maha veel tä" at bounding box center [767, 695] width 953 height 21
drag, startPoint x: 516, startPoint y: 695, endPoint x: 536, endPoint y: 695, distance: 20.1
click at [536, 695] on textarea "kui makset sooritate võib minna maha veel tä" at bounding box center [767, 695] width 953 height 21
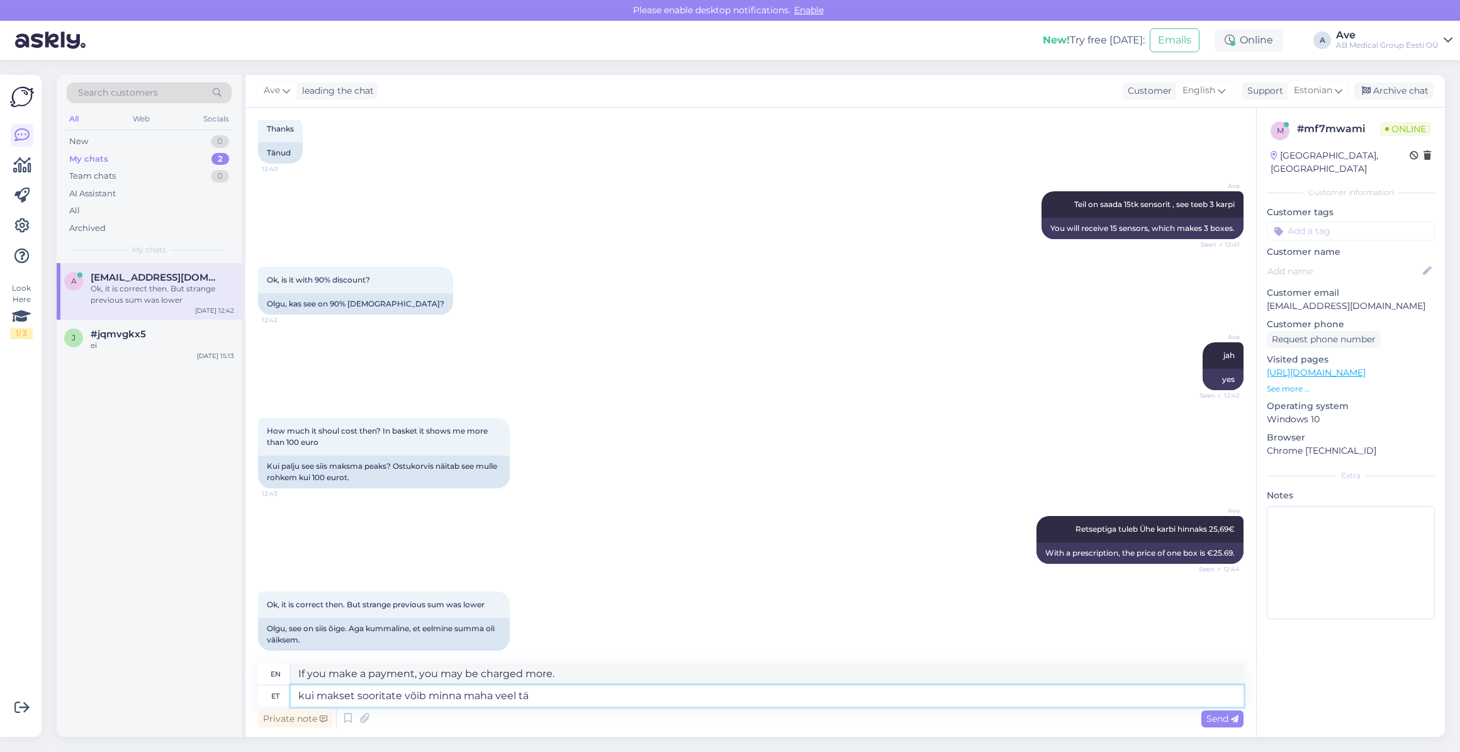
paste textarea "Täiendava ravimi- ja meditsiiniseadme lisasoodustus kokku"
type textarea "kui makset sooritate võib minna maha veel Täiendava ravimi- ja meditsiiniseadme…"
type textarea "When you make a payment, you may be deducted from the total additional drug and…"
type textarea "kui makset sooritate võib minna maha veel Täiendava ravimi- ja meditsiiniseadme…"
type textarea "When you make a payment, you may also receive an additional discount for additi…"
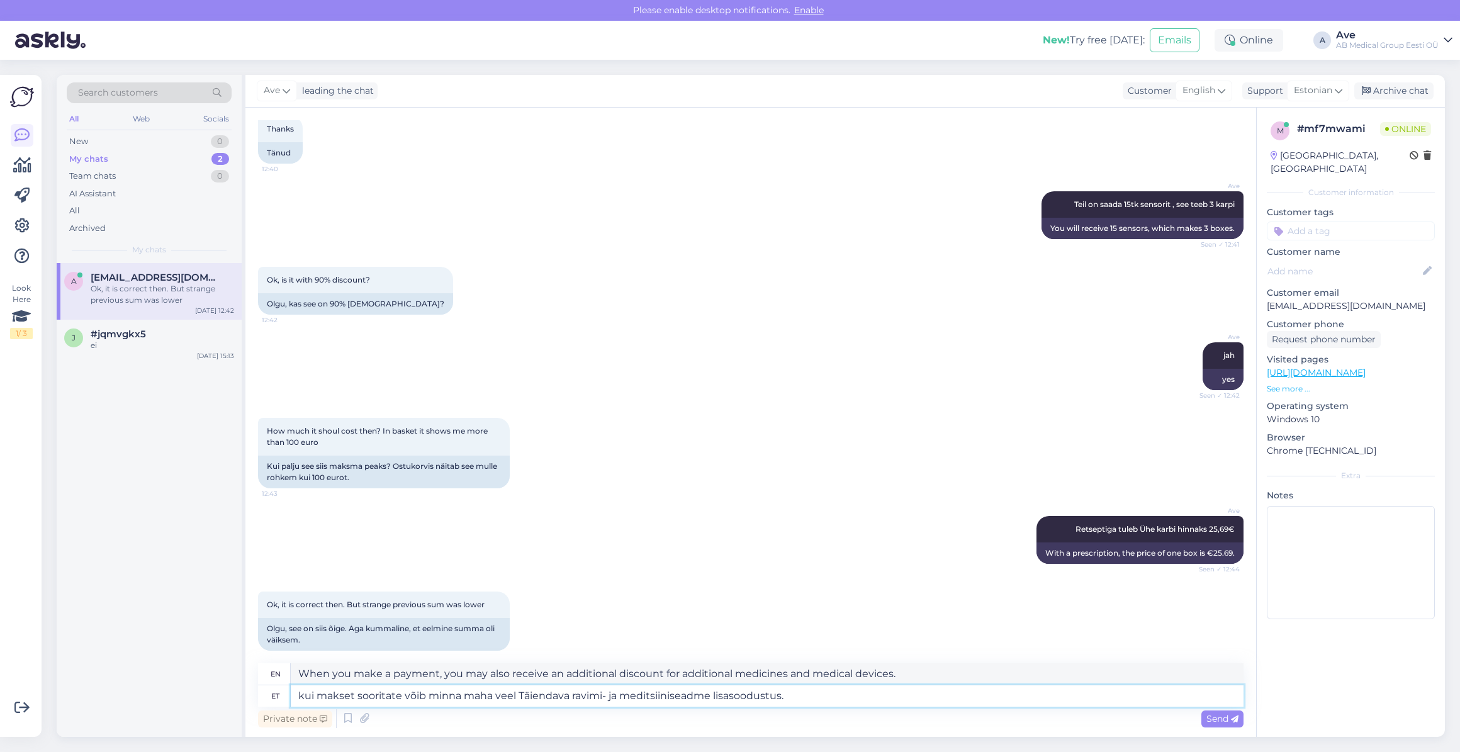
type textarea "kui makset sooritate võib minna maha veel Täiendava ravimi- ja meditsiiniseadme…"
type textarea "When you make a payment, you may also receive an additional drug and medical de…"
type textarea "kui makset sooritate võib minna maha veel Täiendava ravimi- ja meditsiiniseadme…"
type textarea "When you make a payment, you may also receive an additional discount on additio…"
type textarea "kui makset sooritate võib minna maha veel Täiendava ravimi- ja meditsiiniseadme…"
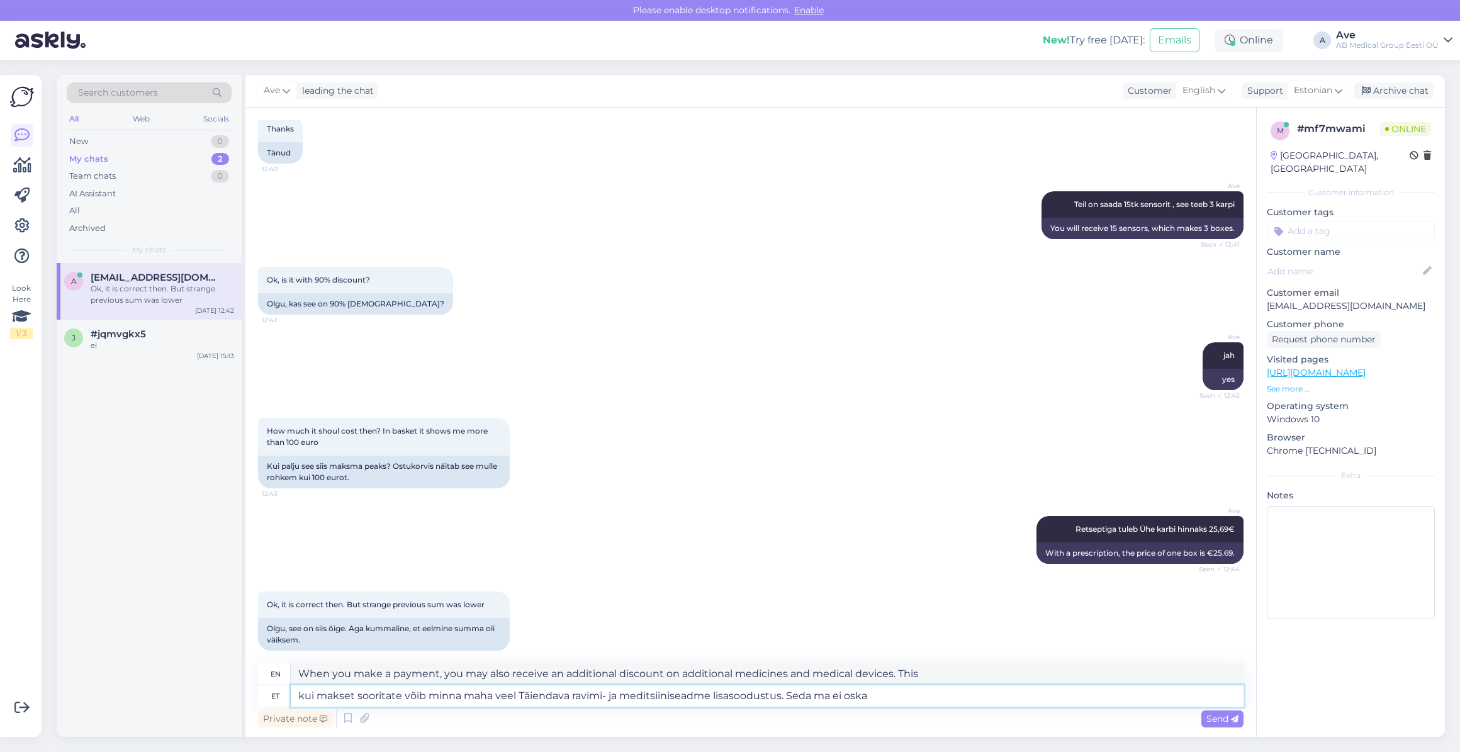
type textarea "When you make a payment, you may also receive an additional discount on additio…"
type textarea "kui makset sooritate võib minna maha veel Täiendava ravimi- ja meditsiiniseadme…"
type textarea "When you make a payment, you may also be deducted from the Additional Drug and …"
type textarea "kui makset sooritate võib minna maha veel Täiendava ravimi- ja meditsiiniseadme…"
type textarea "When you make a payment, you may also be deducted from the Additional Drug and …"
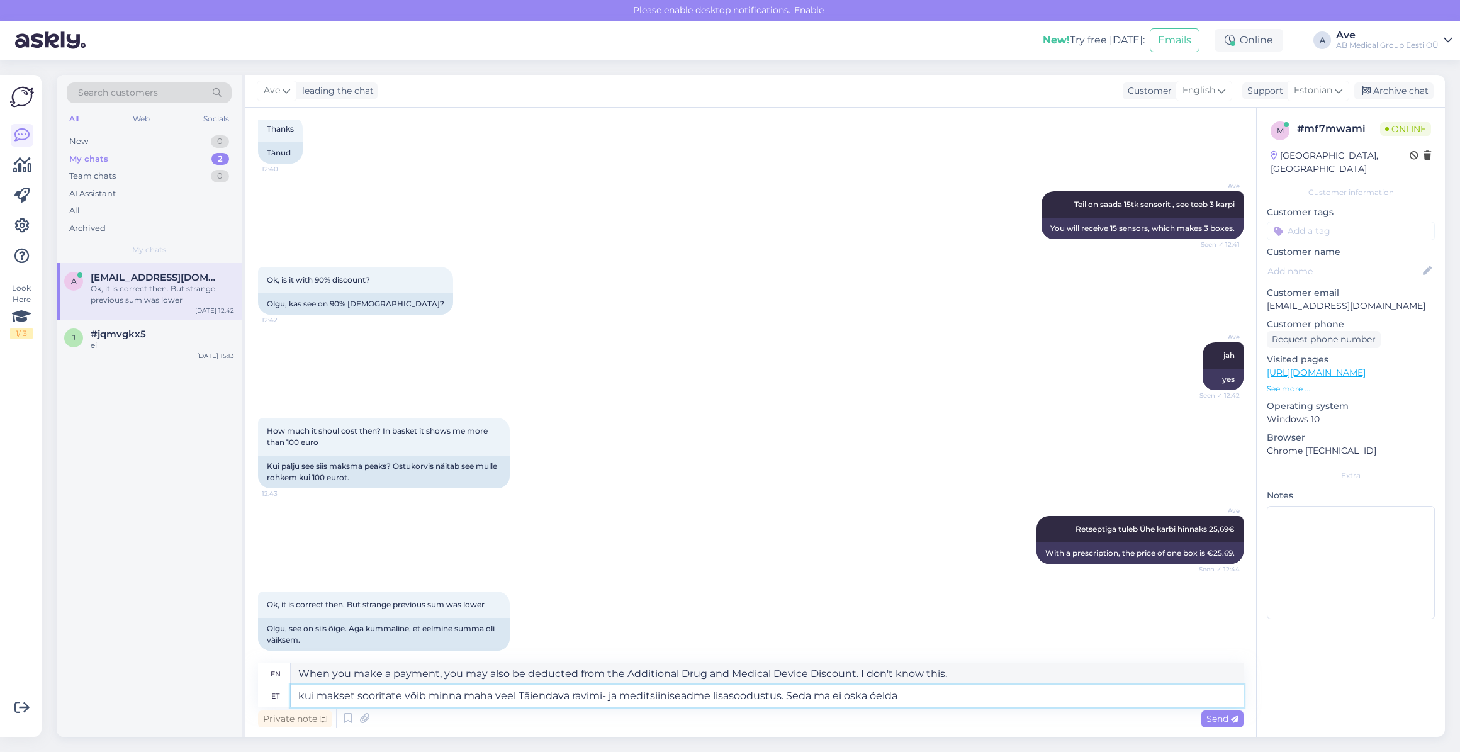
type textarea "kui makset sooritate võib minna maha veel Täiendava ravimi- ja meditsiiniseadme…"
type textarea "When you make a payment, you may also be deducted from the Additional Drug and …"
type textarea "kui makset sooritate võib minna maha veel Täiendava ravimi- ja meditsiiniseadme…"
type textarea "when you make a payment, you may also be deducted from the additional drug and …"
type textarea "kui makset sooritate võib minna maha veel Täiendava ravimi- ja meditsiiniseadme…"
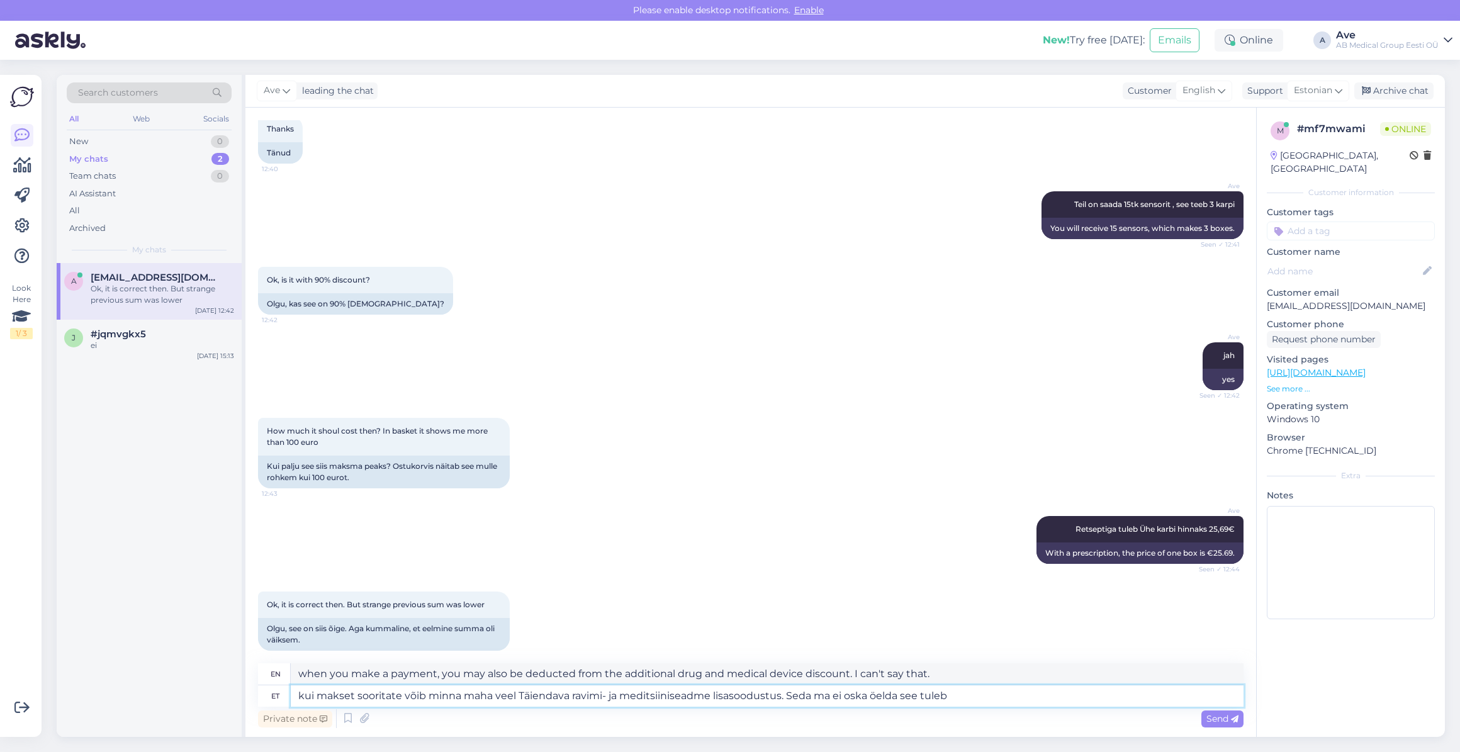
type textarea "When you make a payment, you may also be deducted from the additional drug and …"
type textarea "kui makset sooritate võib minna maha veel Täiendava ravimi- ja meditsiiniseadme…"
type textarea "When you make a payment, you may also receive an additional discount on additio…"
type textarea "kui makset sooritate võib minna maha veel Täiendava ravimi- ja meditsiiniseadme…"
type textarea "When you make a payment, you may also receive an additional discount on additio…"
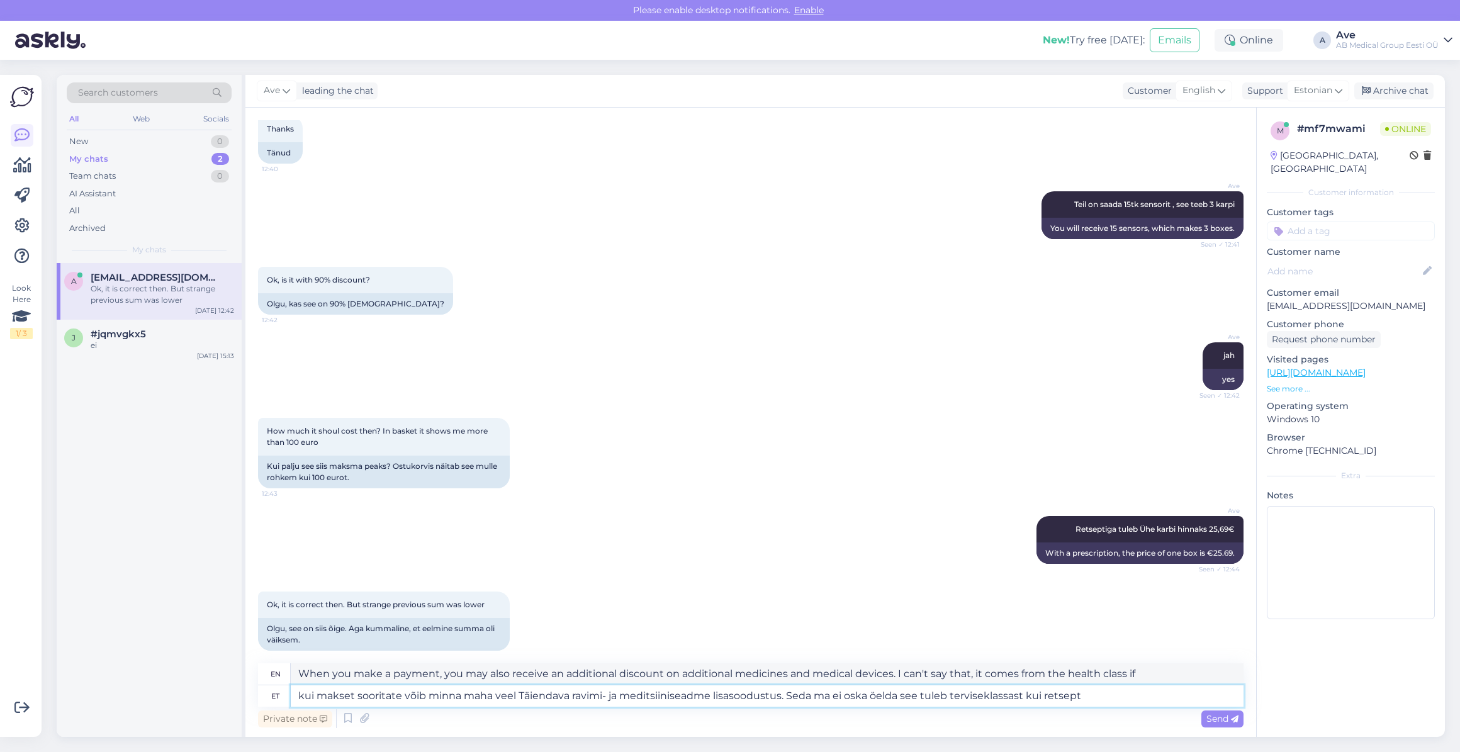
type textarea "kui makset sooritate võib minna maha veel Täiendava ravimi- ja meditsiiniseadme…"
type textarea "When you make a payment, you may also receive an additional discount on additio…"
type textarea "kui makset sooritate võib minna maha veel Täiendava ravimi- ja meditsiiniseadme…"
type textarea "When you make a payment, you may also be deducted from the additional drug and …"
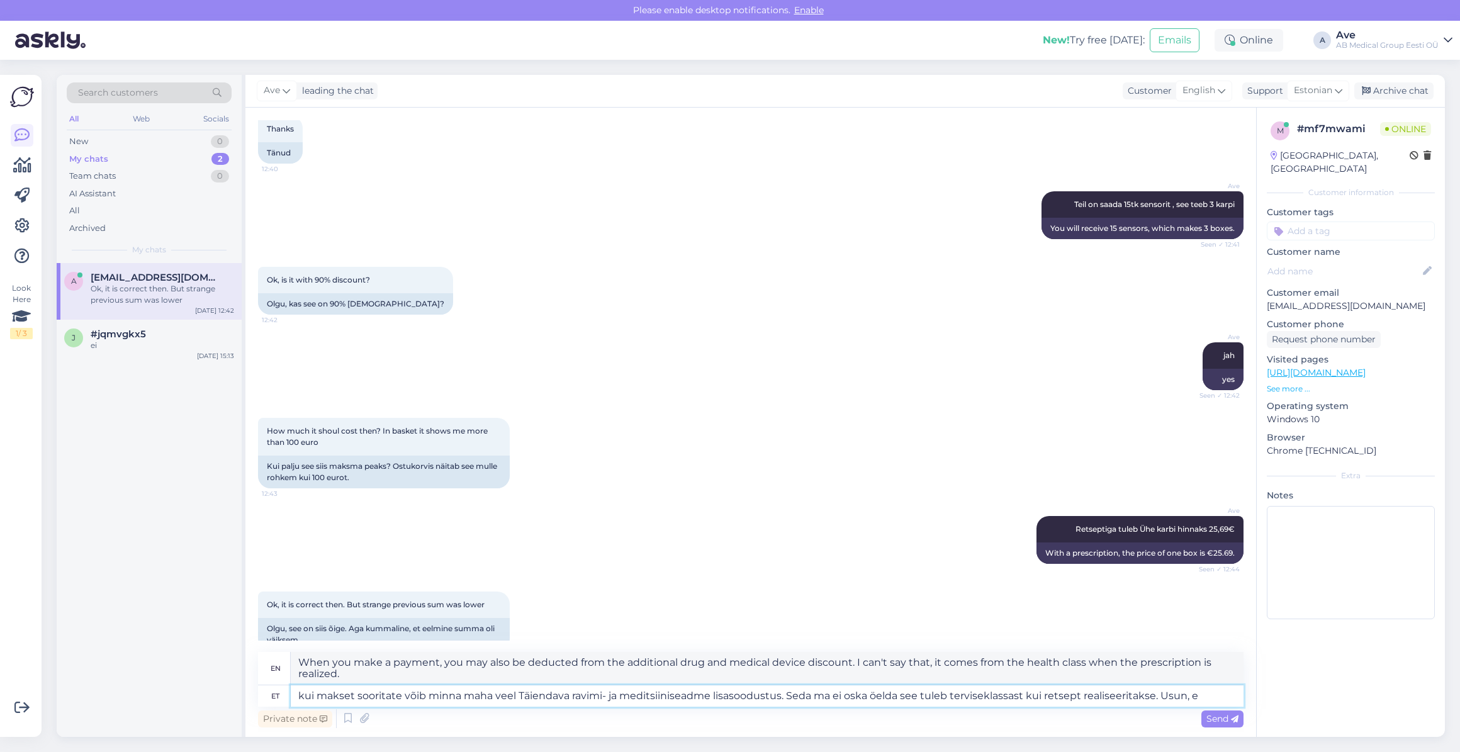
type textarea "kui makset sooritate võib minna maha veel Täiendava ravimi- ja meditsiiniseadme…"
type textarea "When you make a payment, you may also receive an additional discount on additio…"
type textarea "kui makset sooritate võib minna maha veel Täiendava ravimi- ja meditsiiniseadme…"
type textarea "When you make a payment, you may also receive an additional discount on additio…"
type textarea "kui makset sooritate võib minna maha veel Täiendava ravimi- ja meditsiiniseadme…"
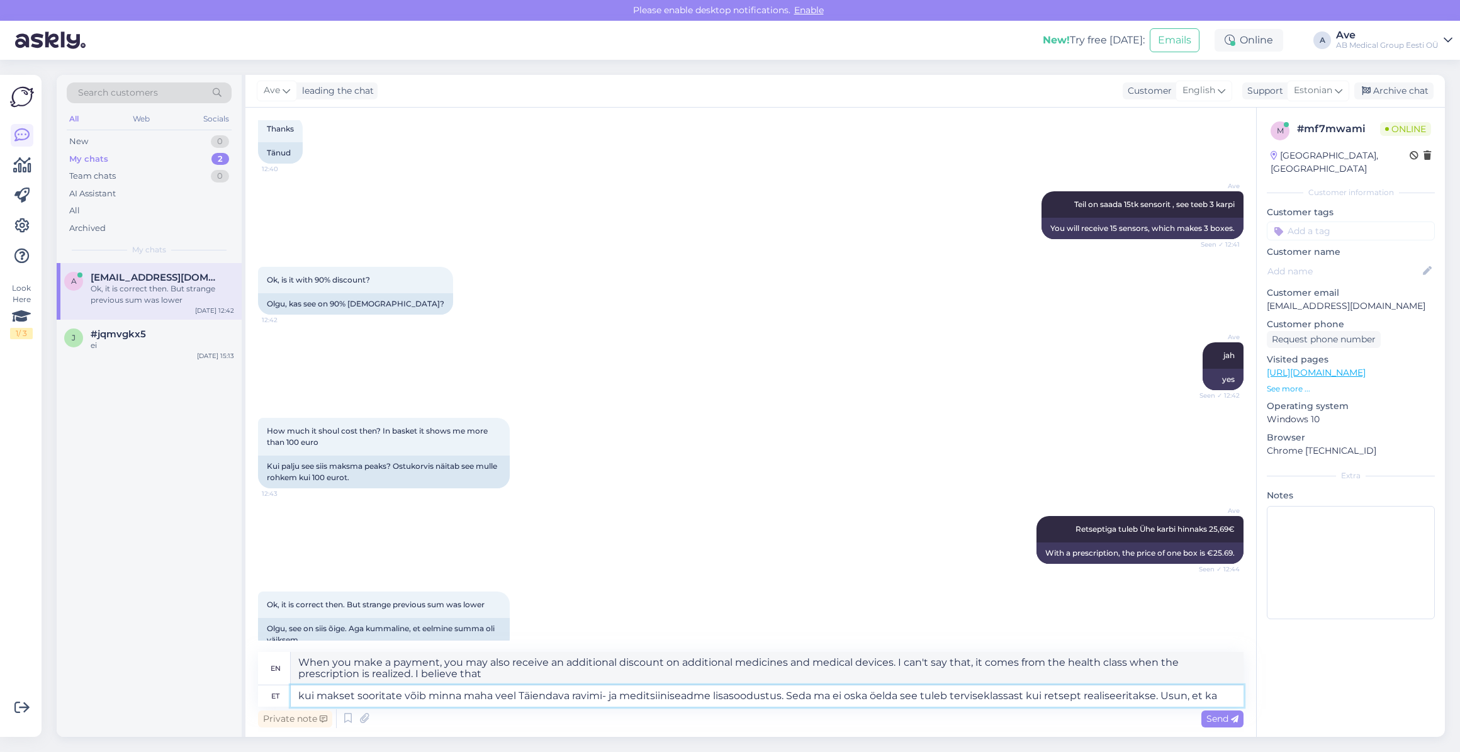
type textarea "when you make a payment, you may also be deducted from the additional drug and …"
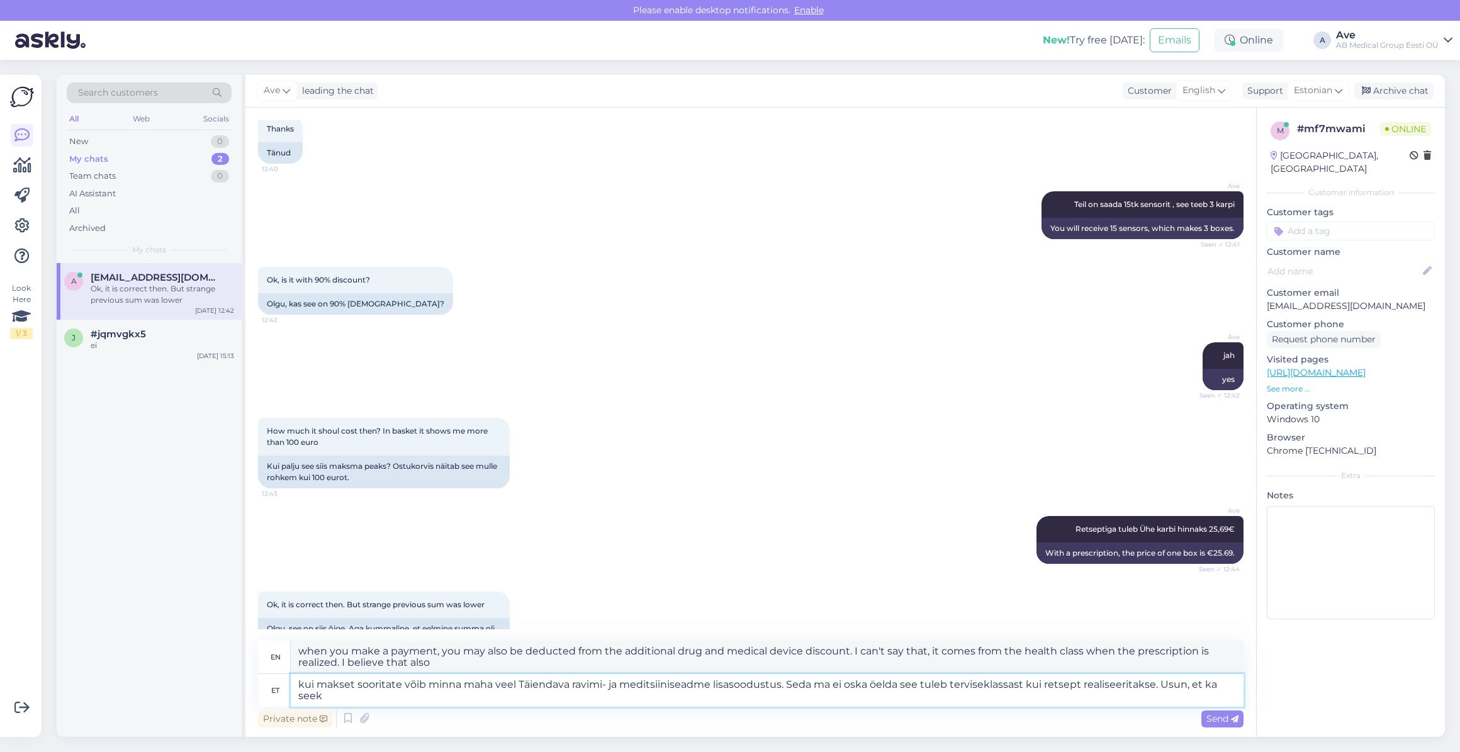
type textarea "kui makset sooritate võib minna maha veel Täiendava ravimi- ja meditsiiniseadme…"
type textarea "when you make a payment, you may also be deducted from the additional drug and …"
type textarea "kui makset sooritate võib minna maha veel Täiendava ravimi- ja meditsiiniseadme…"
type textarea "when you make a payment, you may also receive an additional discount for additi…"
type textarea "kui makset sooritate võib minna maha veel Täiendava ravimi- ja meditsiiniseadme…"
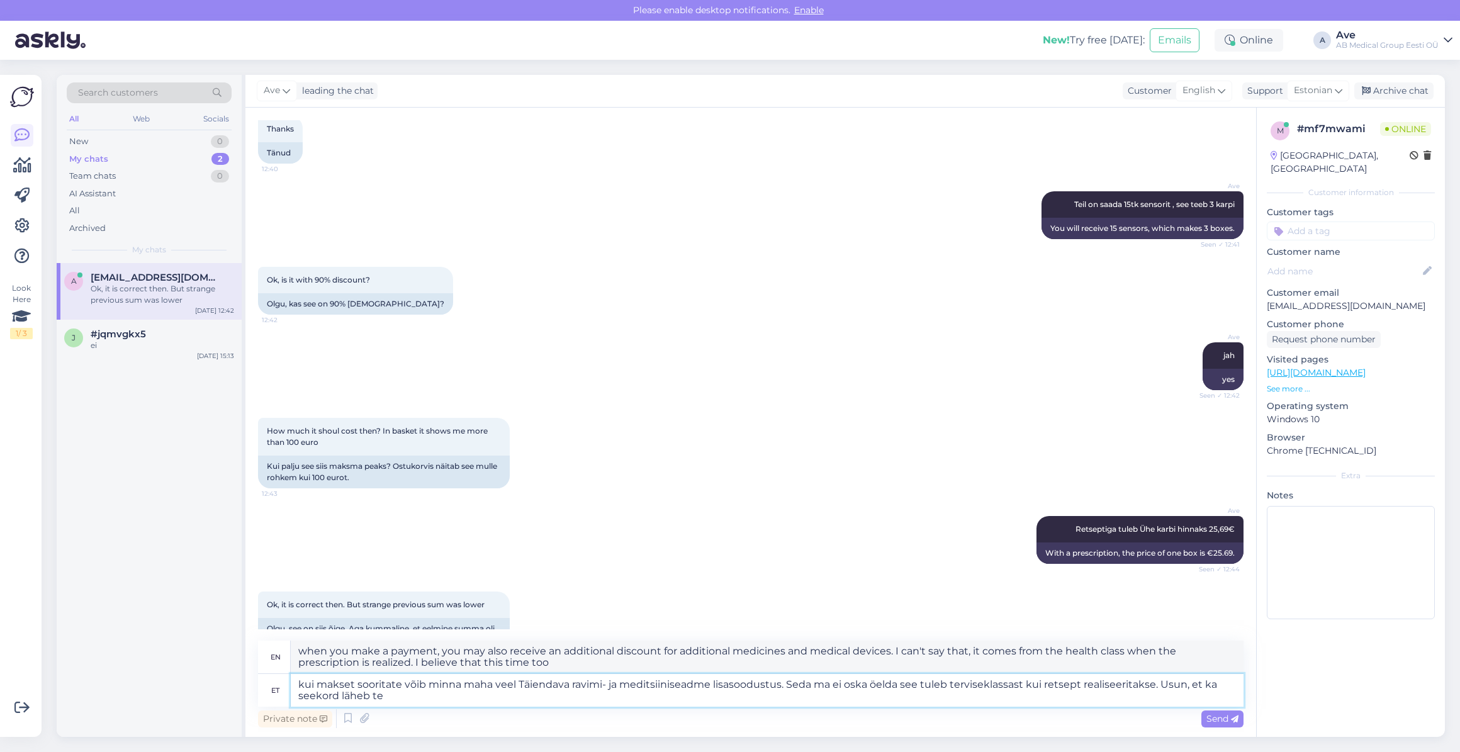
type textarea "when you make a payment, you may also be deducted from the additional drug and …"
type textarea "kui makset sooritate võib minna maha veel Täiendava ravimi- ja meditsiiniseadme…"
type textarea "when you make a payment, you may also receive an additional discount on additio…"
type textarea "kui makset sooritate võib minna maha veel Täiendava ravimi- ja meditsiiniseadme…"
type textarea "When you make a payment, you may also receive an additional discount on additio…"
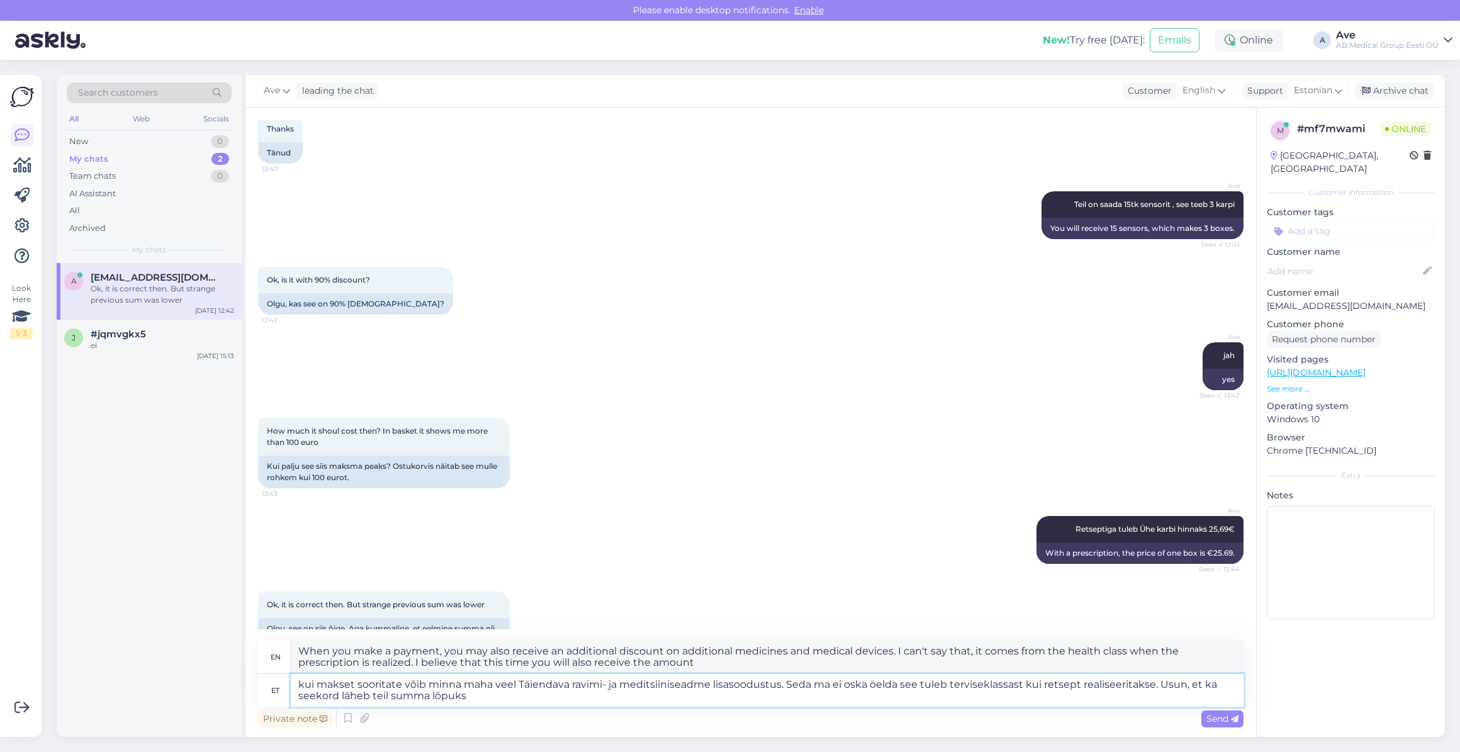
type textarea "kui makset sooritate võib minna maha veel Täiendava ravimi- ja meditsiiniseadme…"
type textarea "When you make a payment, you may also be deducted from the additional drug and …"
type textarea "kui makset sooritate võib minna maha veel Täiendava ravimi- ja meditsiiniseadme…"
type textarea "when you make a payment, you may also be deducted from the additional drug and …"
click at [302, 683] on textarea "kui makset sooritate võib minna maha veel Täiendava ravimi- ja meditsiiniseadme…" at bounding box center [767, 690] width 953 height 33
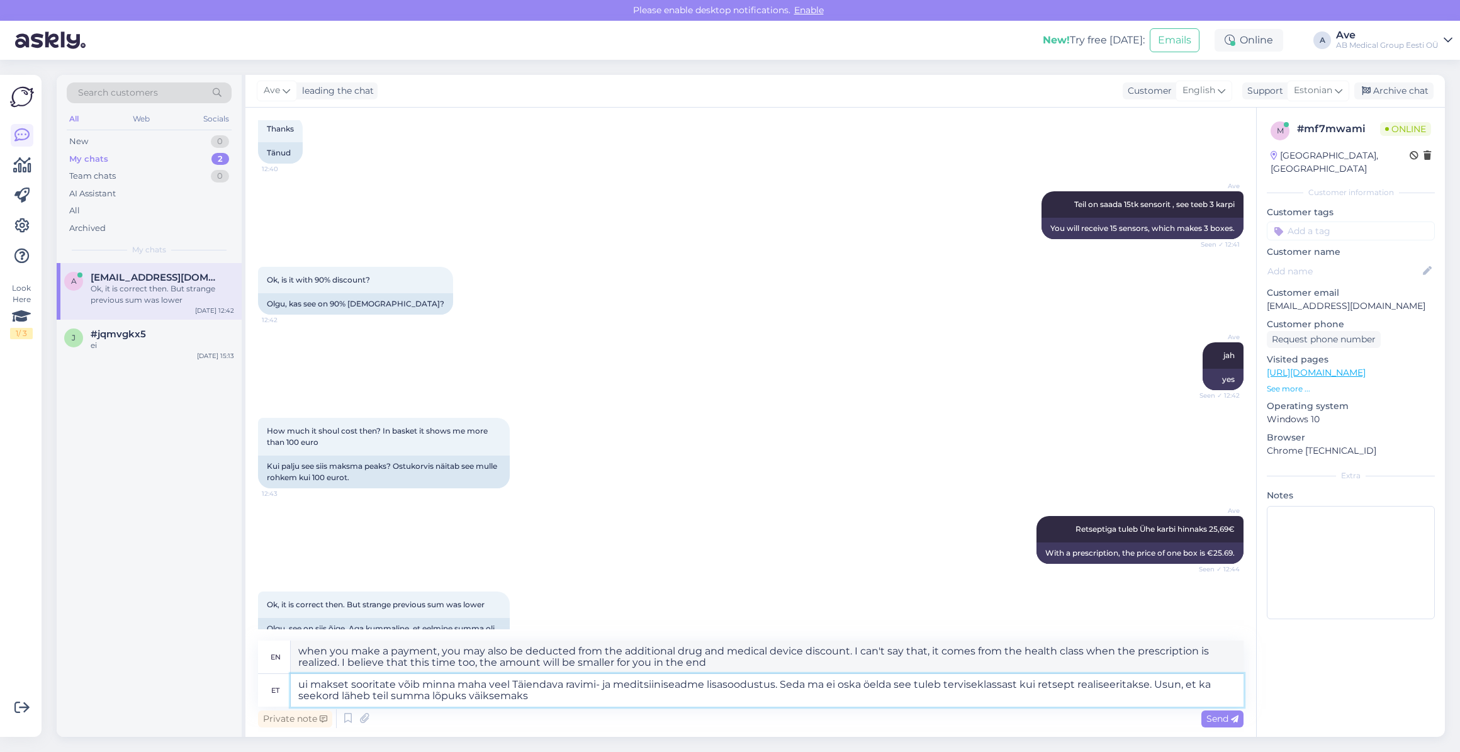
type textarea "Kui makset sooritate võib minna maha veel Täiendava ravimi- ja meditsiiniseadme…"
type textarea "When you make a payment, you may also be deducted from the Additional Drug and …"
click at [816, 687] on textarea "Kui makset sooritate võib minna maha veel Täiendava ravimi- ja meditsiiniseadme…" at bounding box center [767, 690] width 953 height 33
type textarea "Kui makset sooritate võib minna maha veel Täiendava ravimi- ja meditsiiniseadme…"
type textarea "When you make a payment, you may also be deducted from the Additional Drug and …"
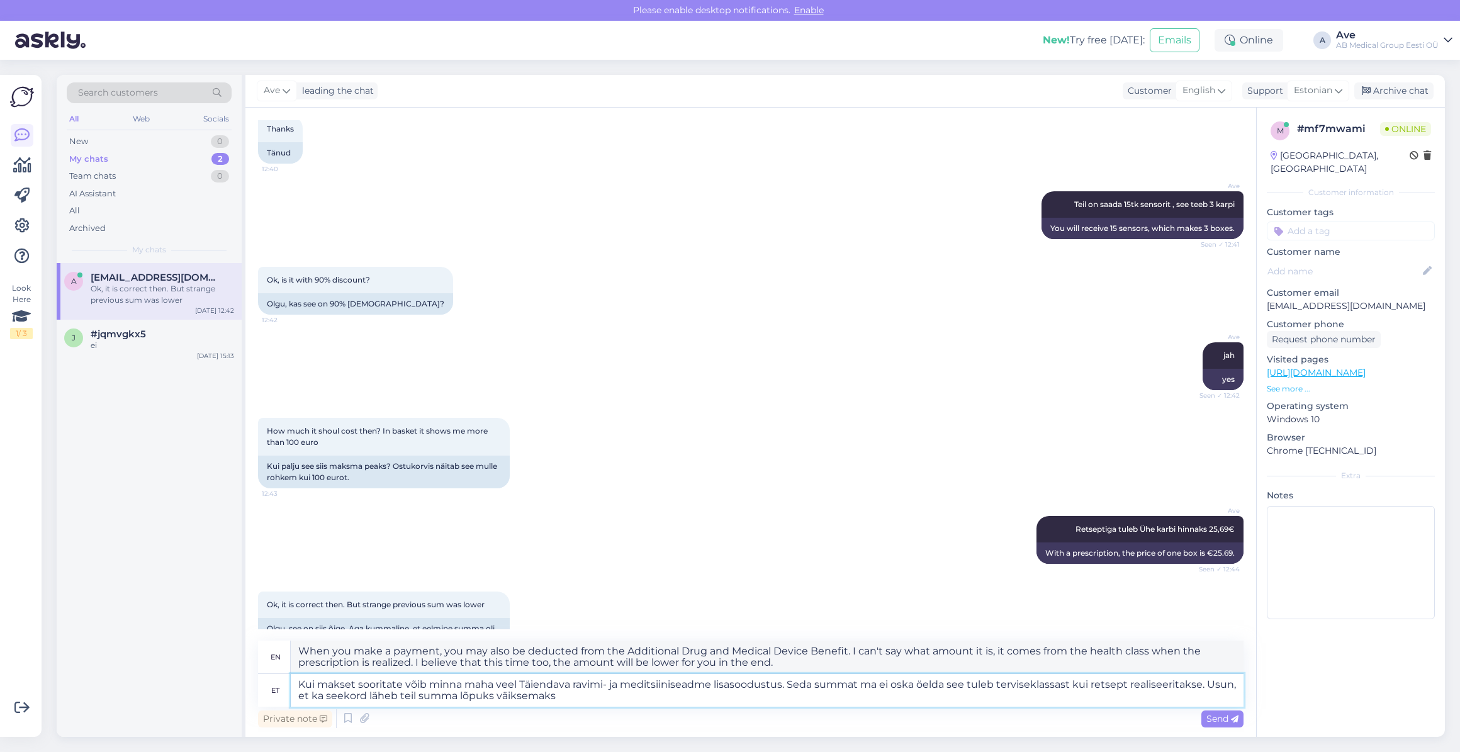
click at [945, 688] on textarea "Kui makset sooritate võib minna maha veel Täiendava ravimi- ja meditsiiniseadme…" at bounding box center [767, 690] width 953 height 33
type textarea "Kui makset sooritate võib minna maha veel Täiendava ravimi- ja meditsiiniseadme…"
type textarea "When you make a payment, you may also be deducted from the Additional Drug and …"
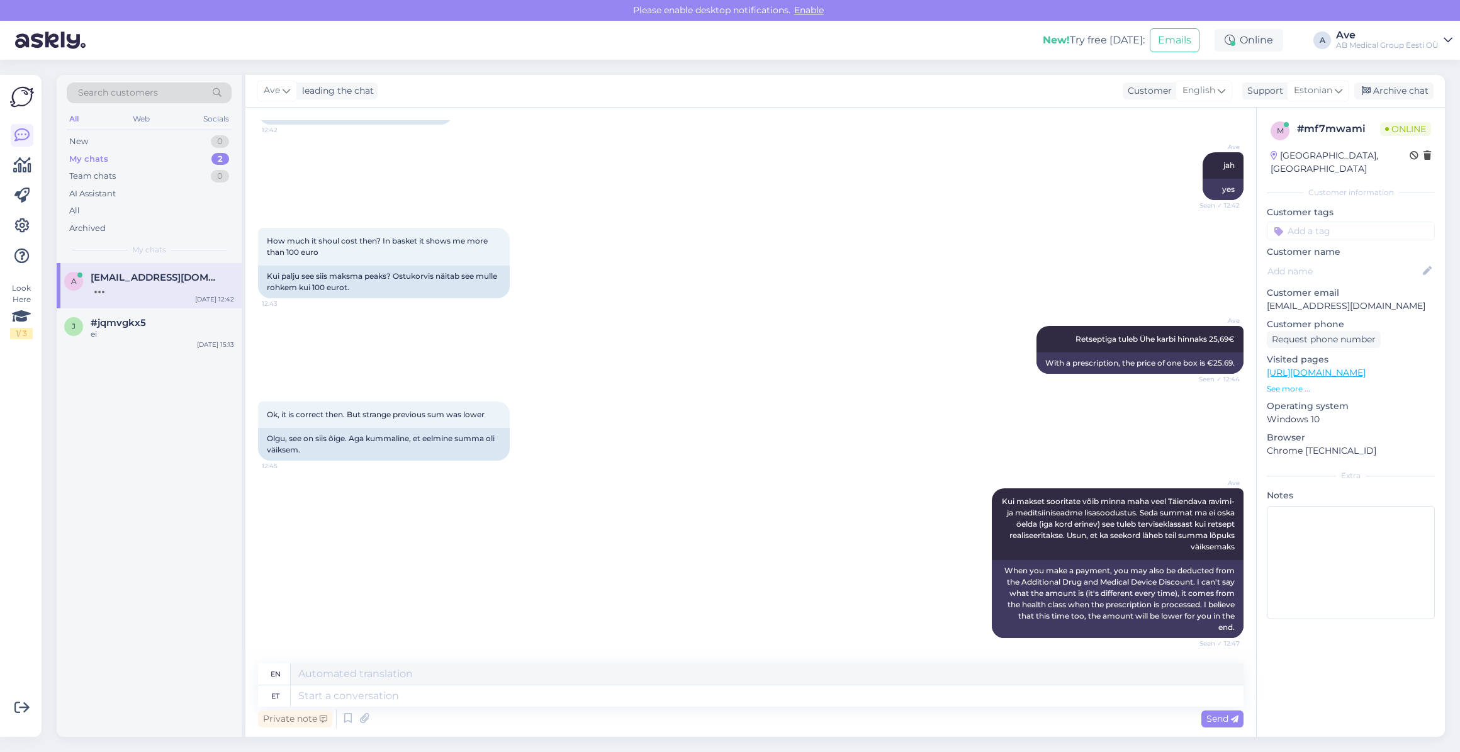
scroll to position [532, 0]
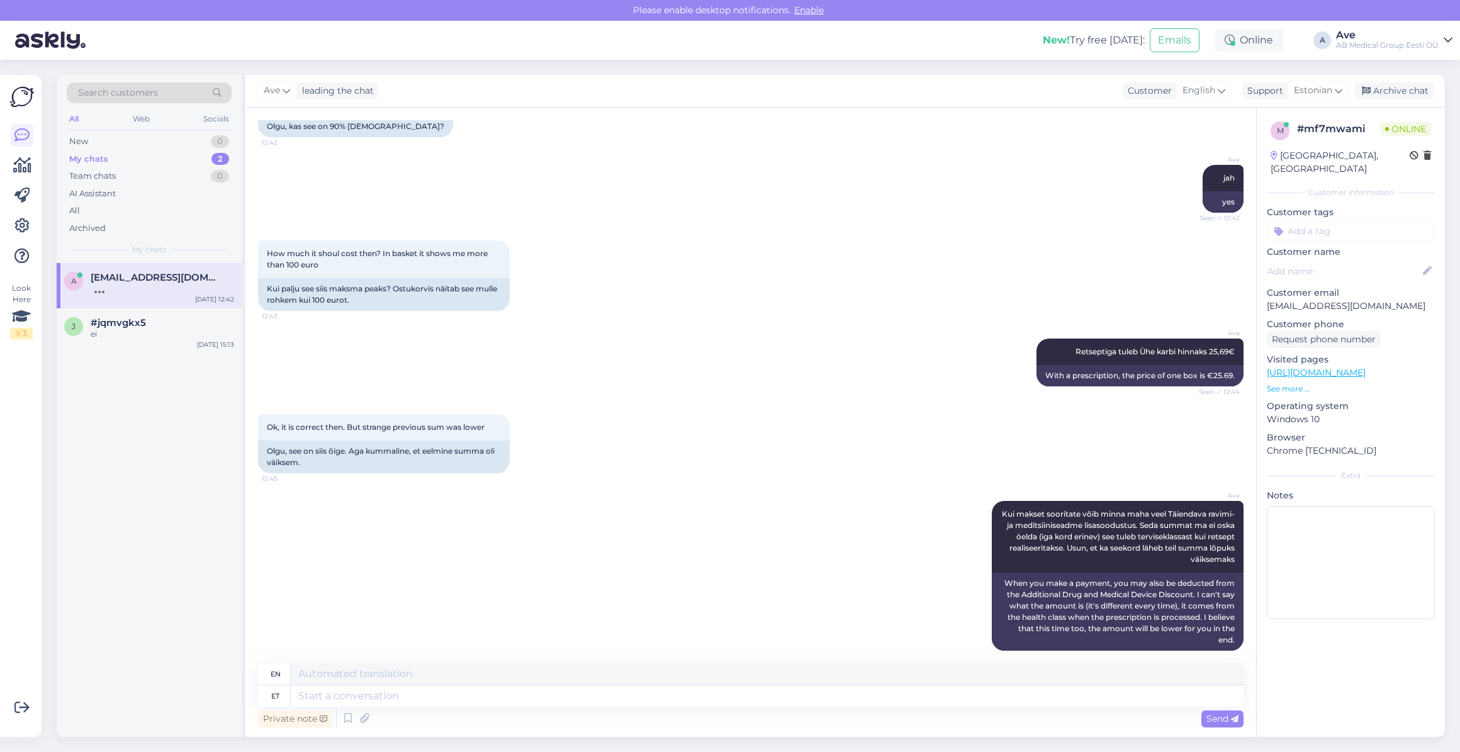
click at [60, 454] on div "a [EMAIL_ADDRESS][DOMAIN_NAME] [DATE] 12:42 j #jqmvgkx5 ei [DATE] 15:13" at bounding box center [149, 500] width 185 height 474
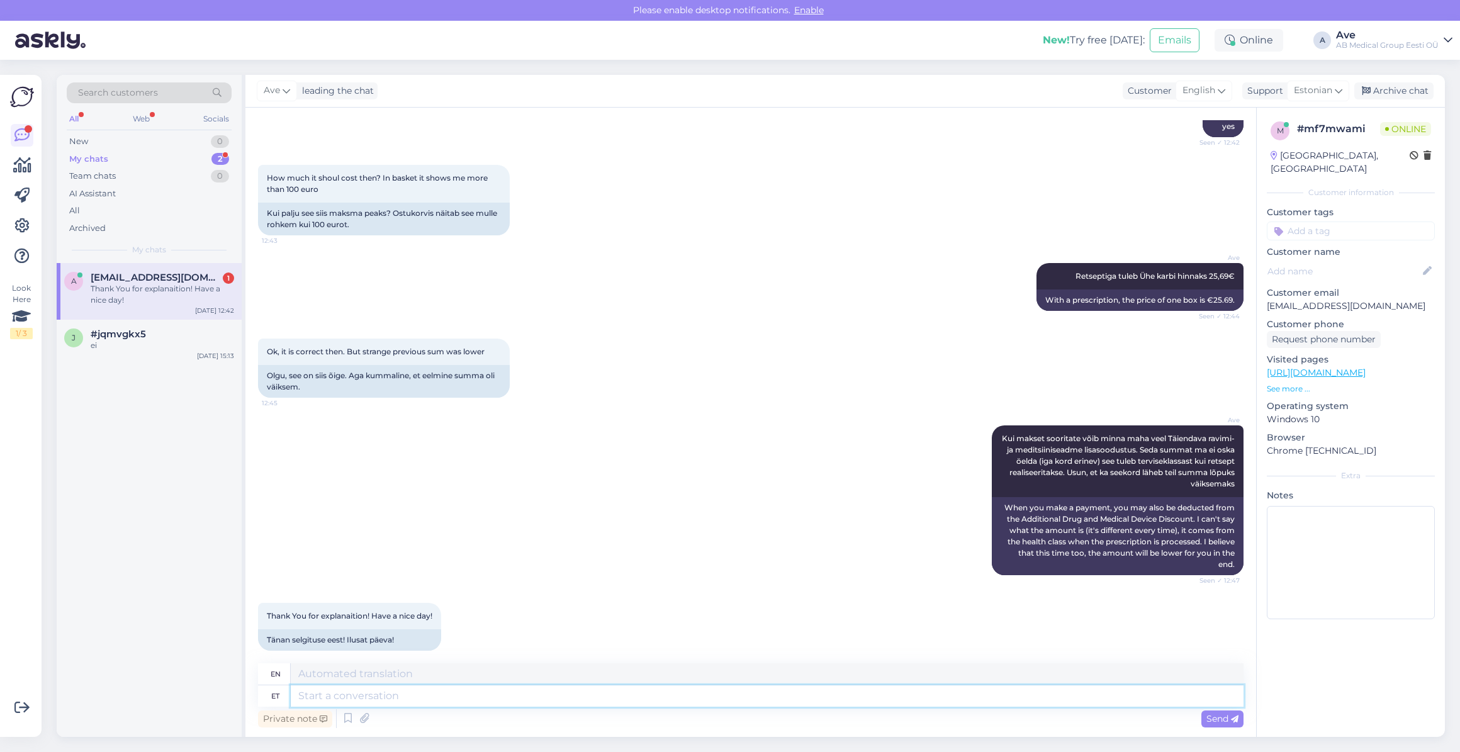
click at [522, 698] on textarea at bounding box center [767, 695] width 953 height 21
click at [187, 326] on div "j #jqmvgkx5 ei [DATE] 15:13" at bounding box center [149, 342] width 185 height 45
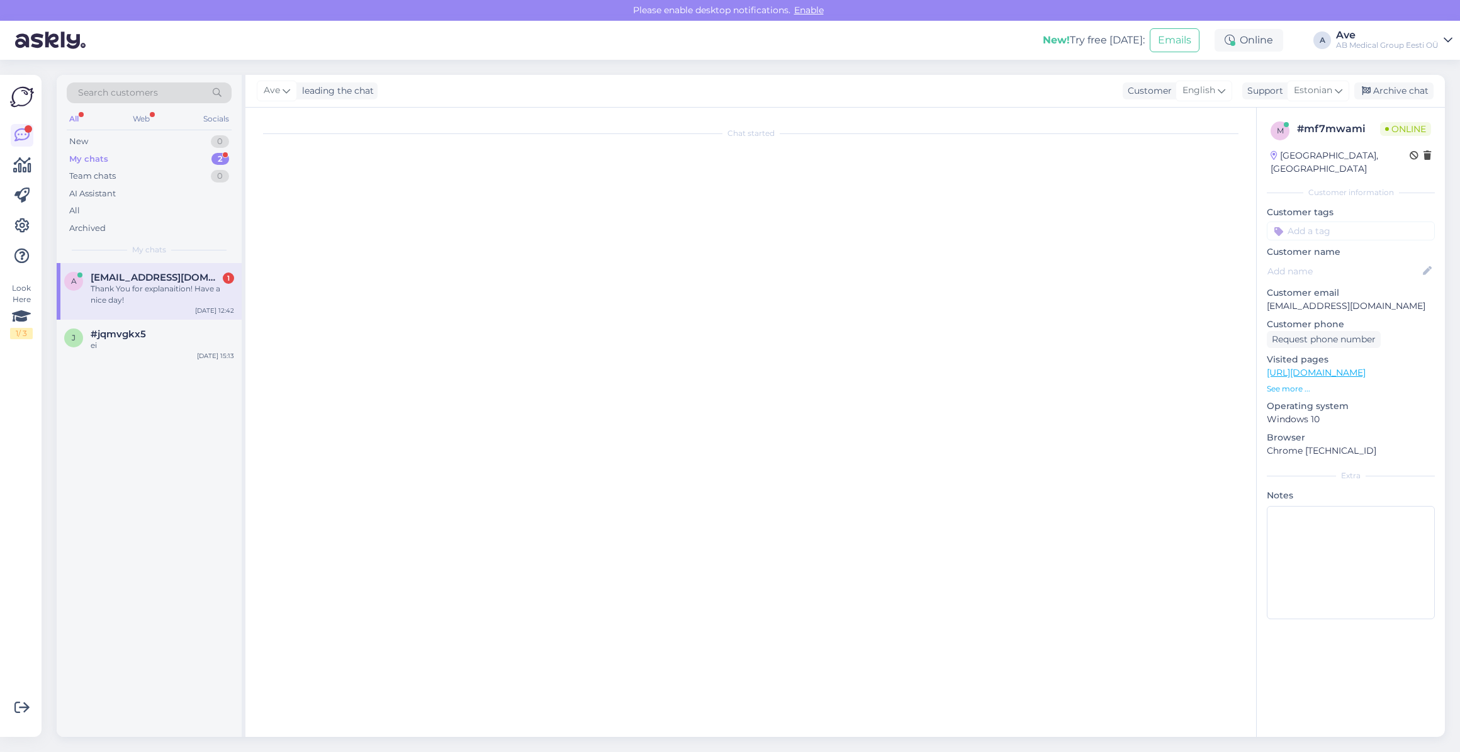
scroll to position [0, 0]
click at [186, 311] on div "a [EMAIL_ADDRESS][DOMAIN_NAME] 1 Thank You for explanaition! Have a nice day! […" at bounding box center [149, 291] width 185 height 57
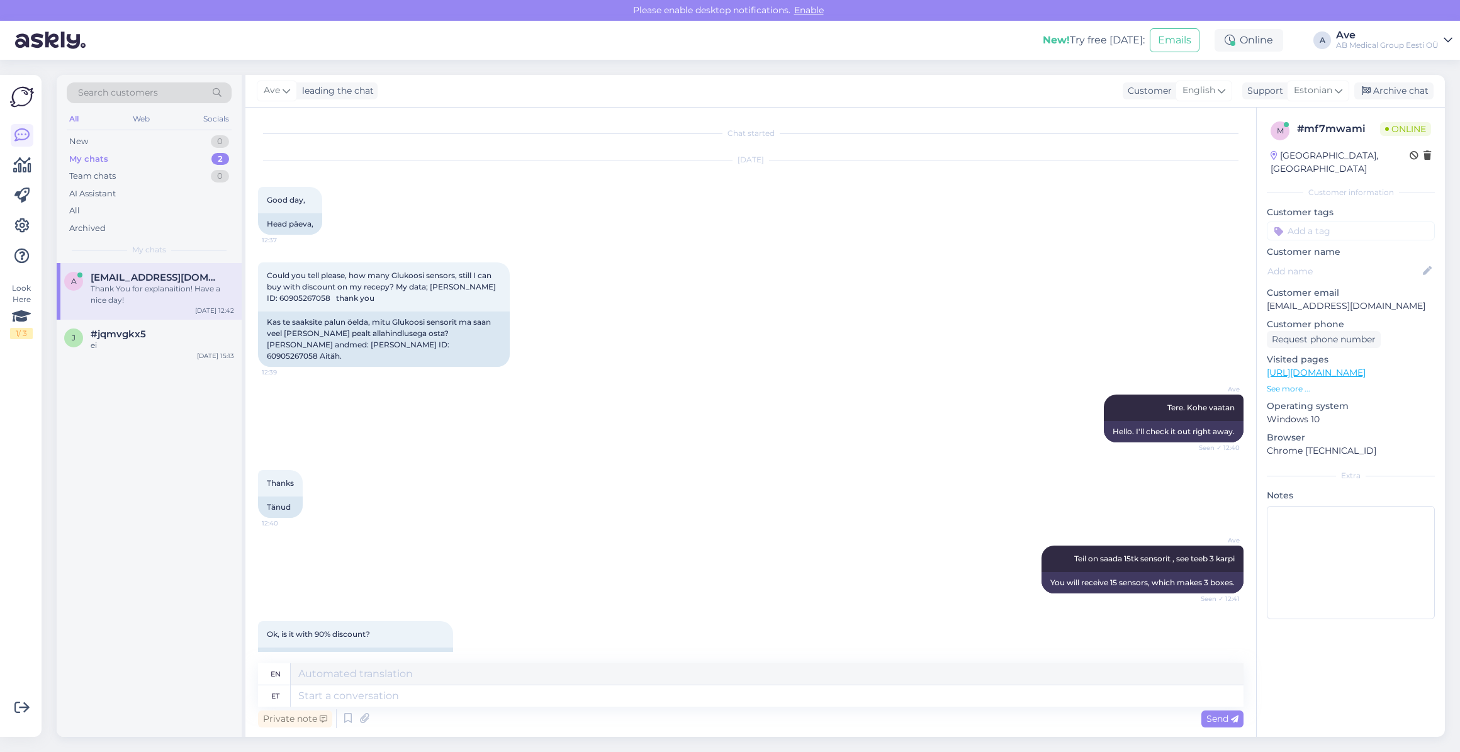
scroll to position [551, 0]
